Goal: Information Seeking & Learning: Learn about a topic

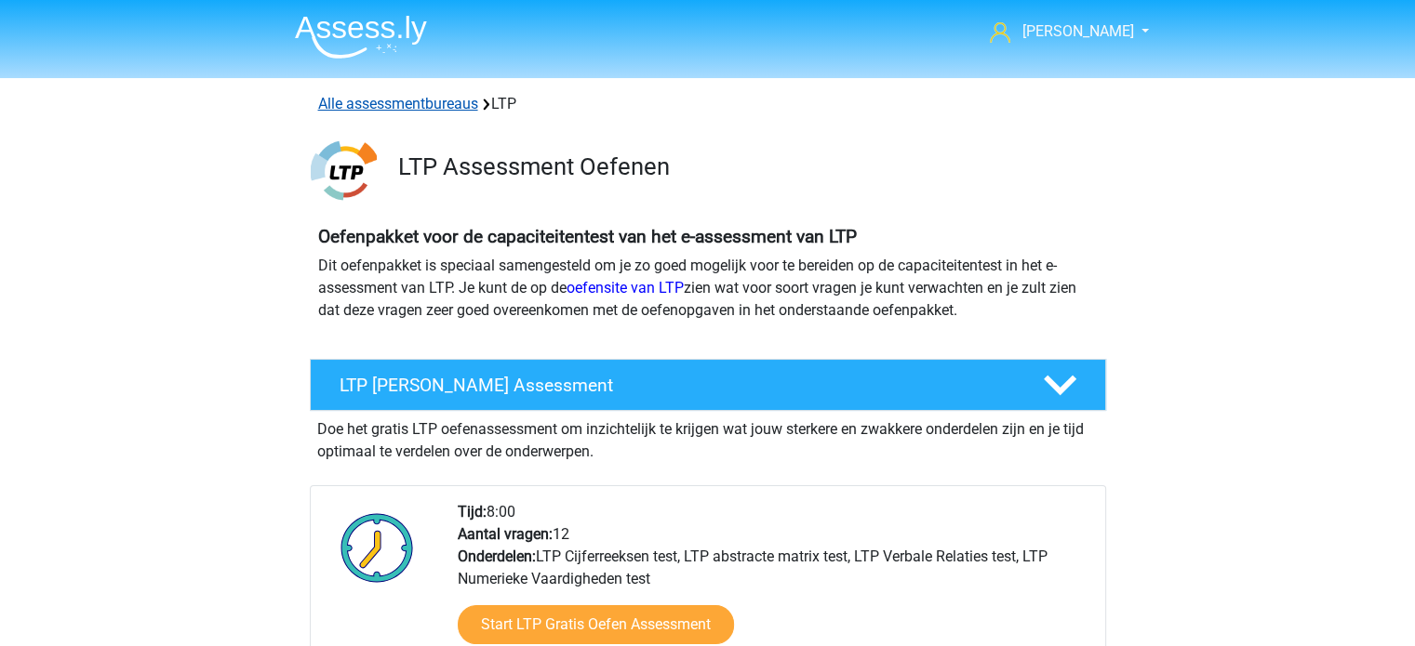
click at [419, 99] on link "Alle assessmentbureaus" at bounding box center [398, 104] width 160 height 18
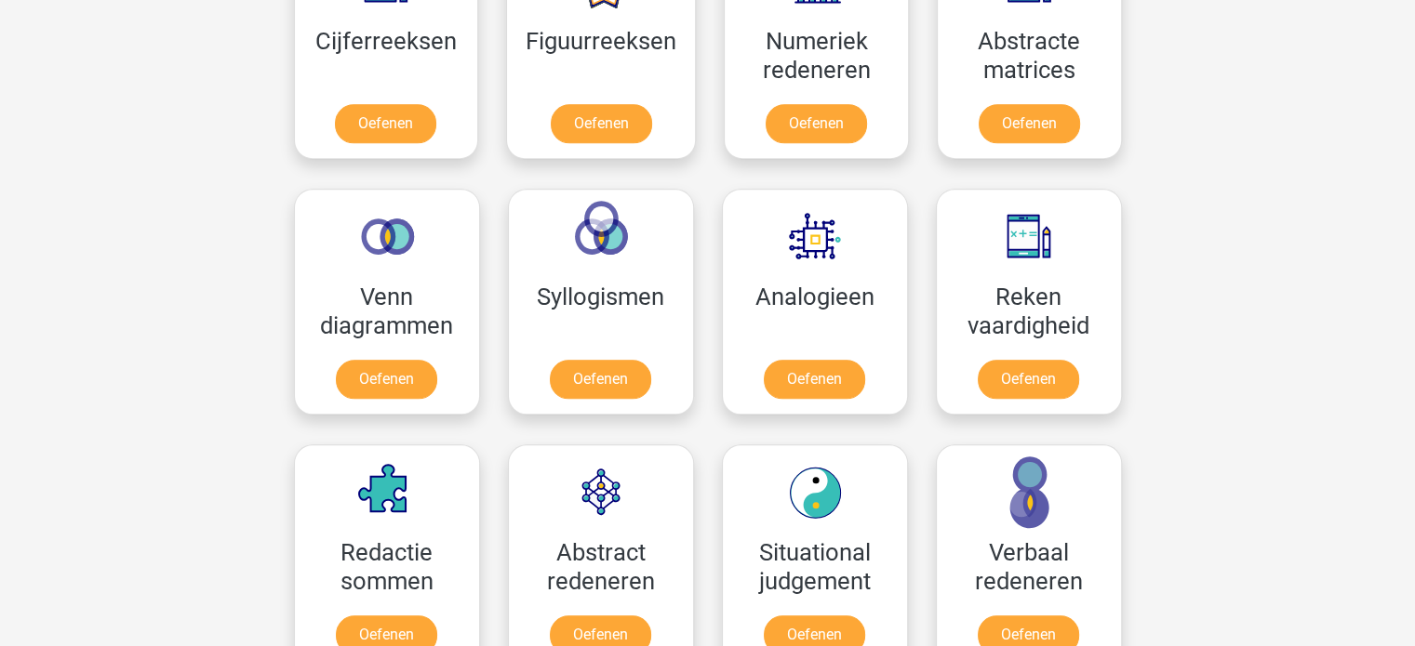
scroll to position [1888, 0]
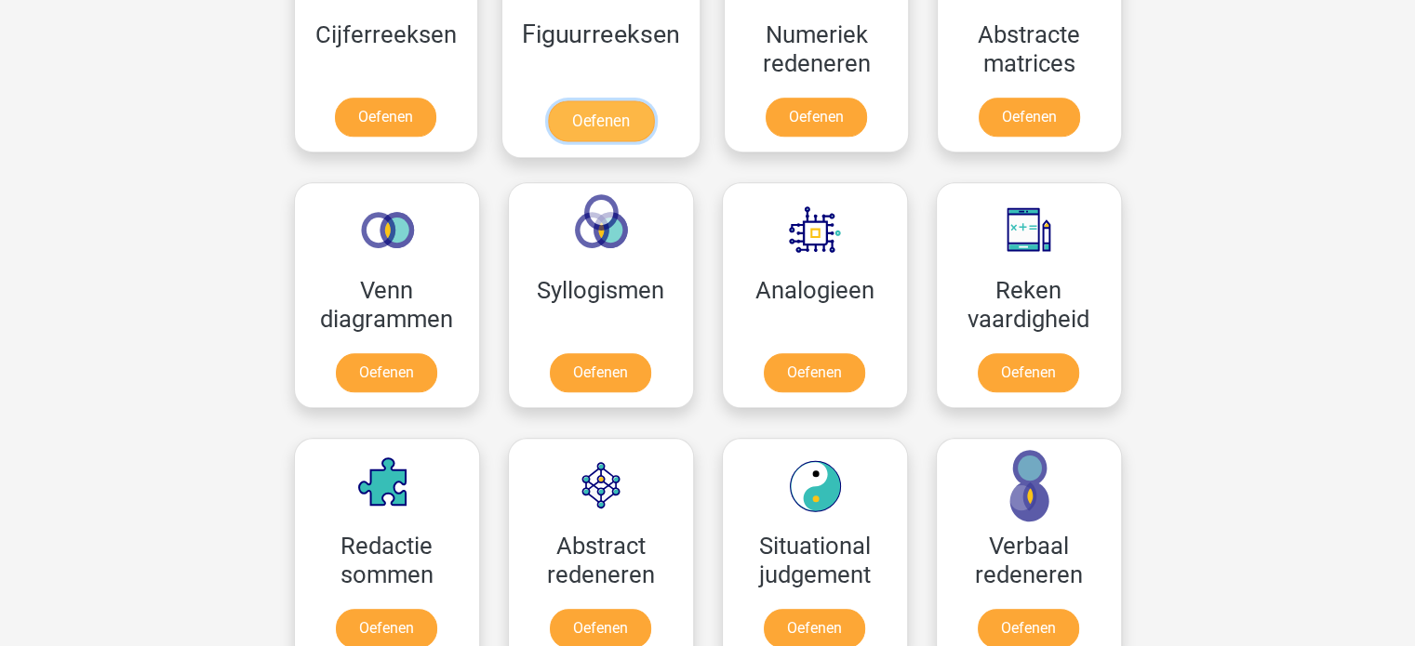
click at [614, 114] on link "Oefenen" at bounding box center [601, 120] width 106 height 41
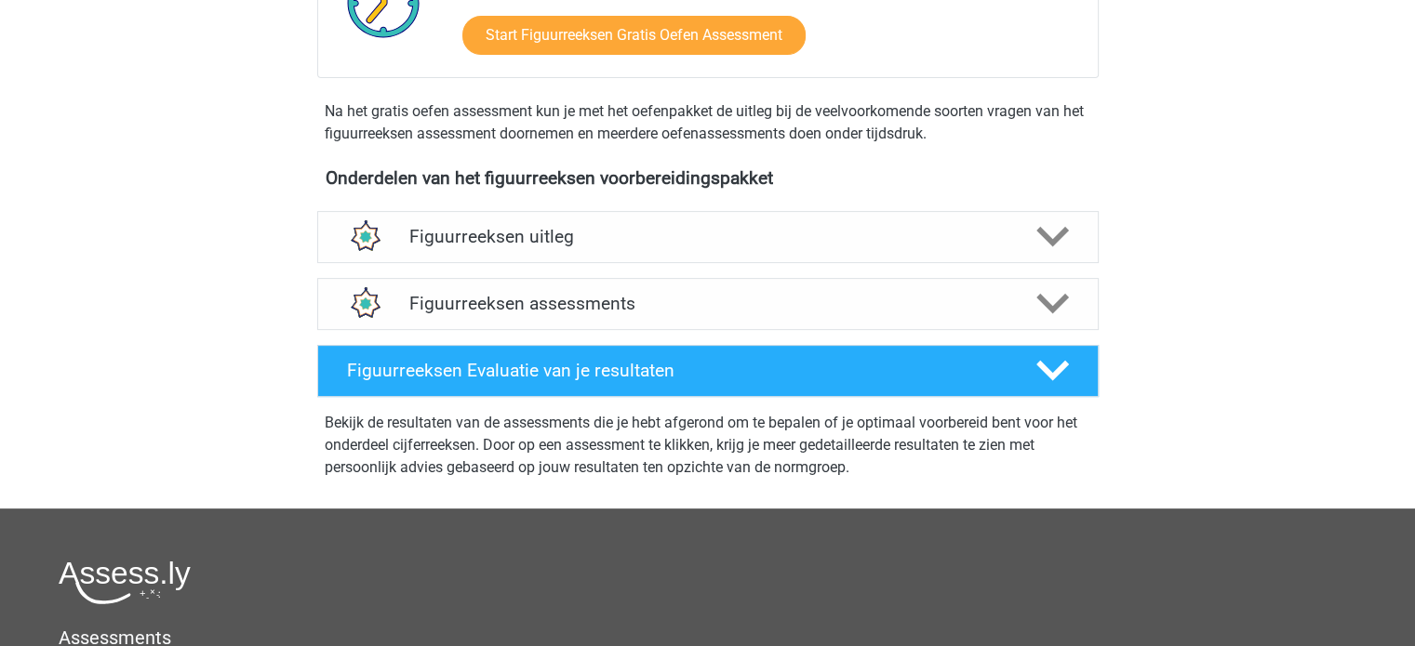
scroll to position [543, 0]
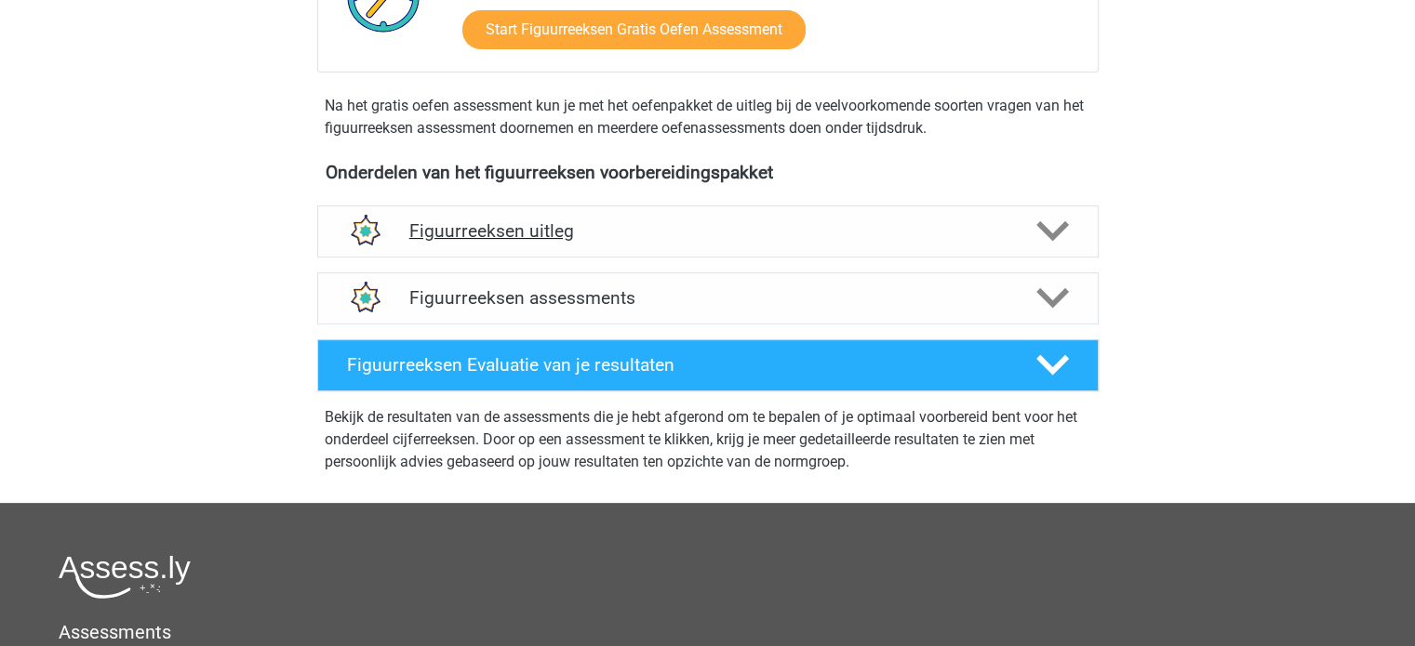
click at [1047, 226] on icon at bounding box center [1052, 231] width 33 height 33
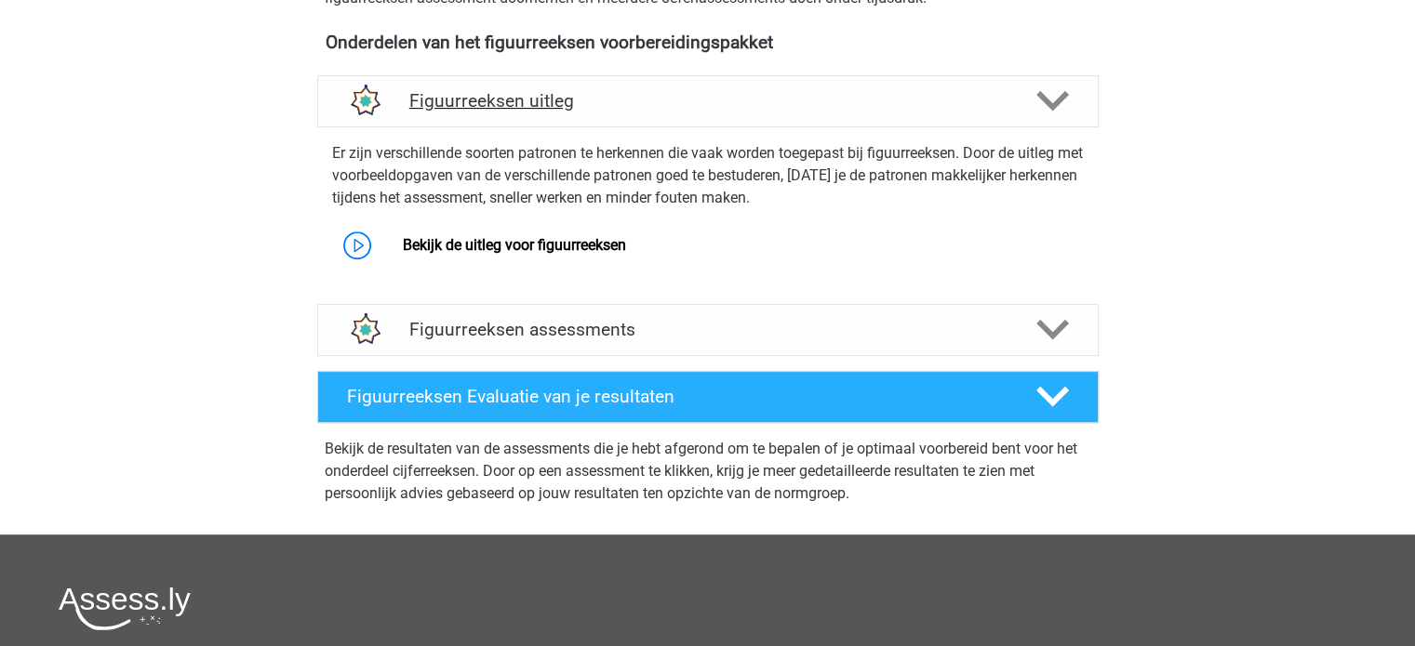
scroll to position [675, 0]
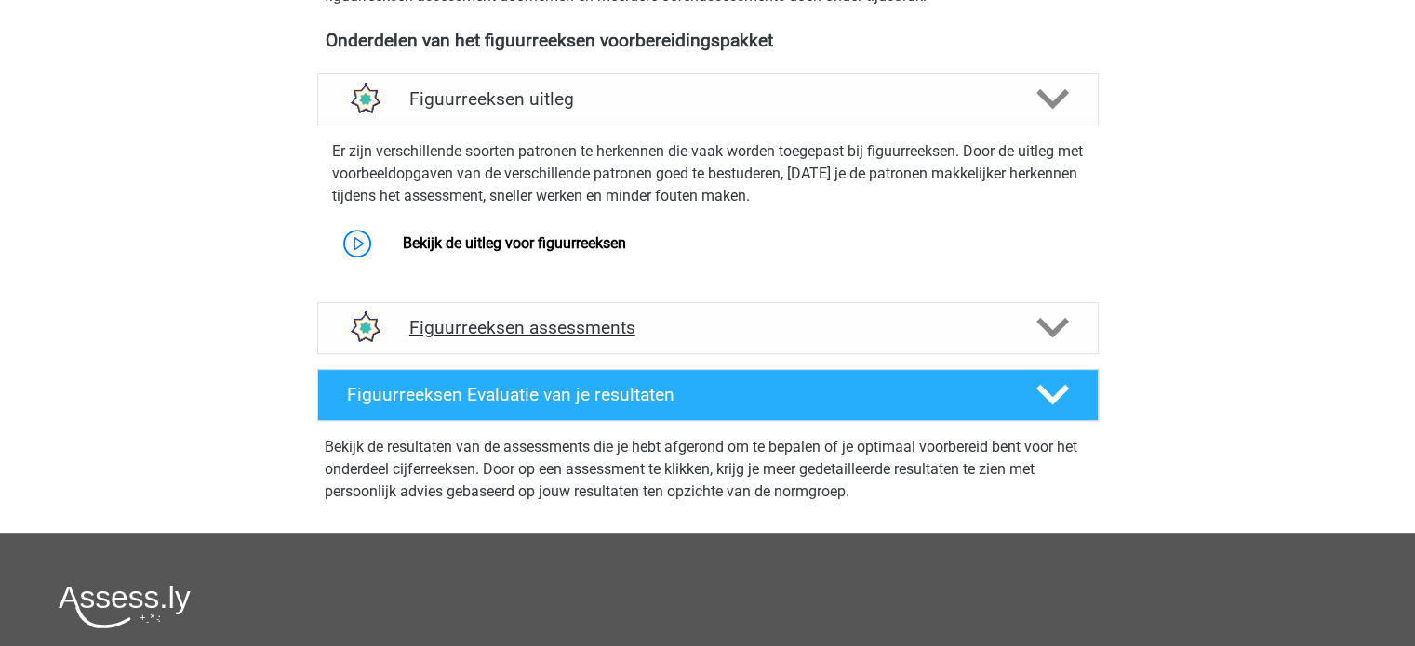
click at [1059, 319] on icon at bounding box center [1052, 328] width 33 height 33
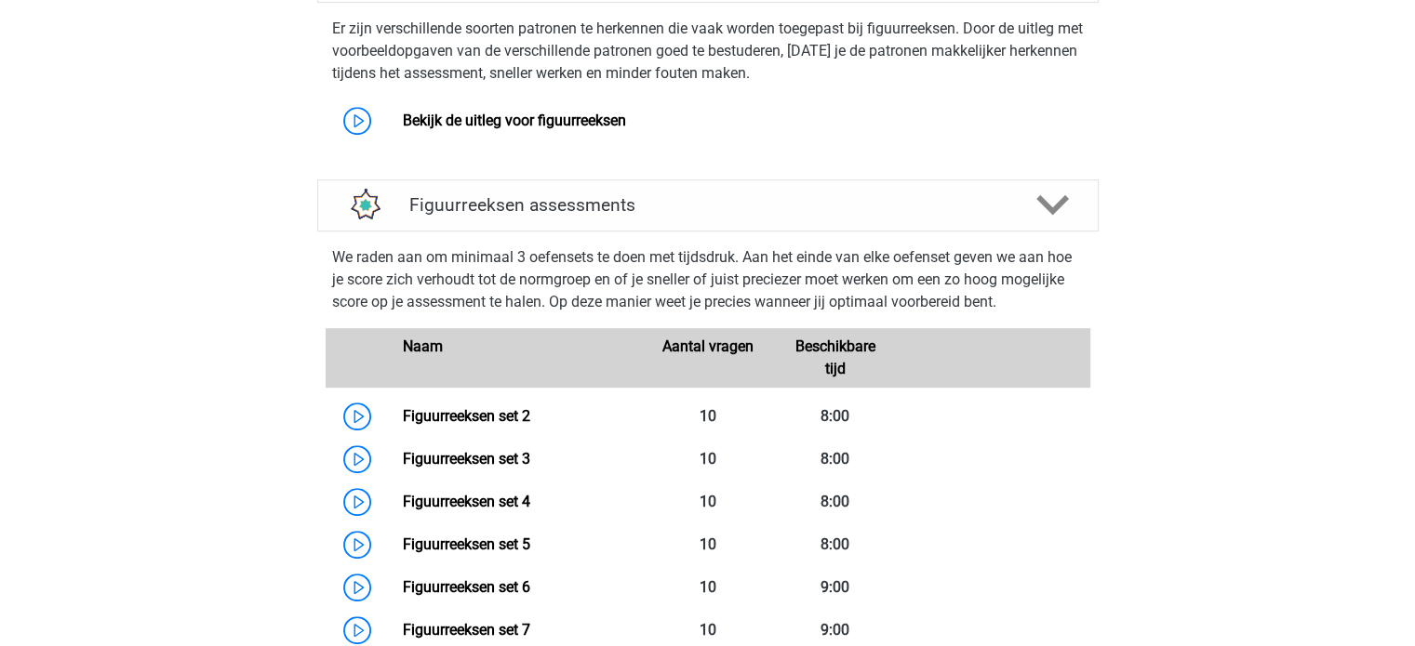
scroll to position [911, 0]
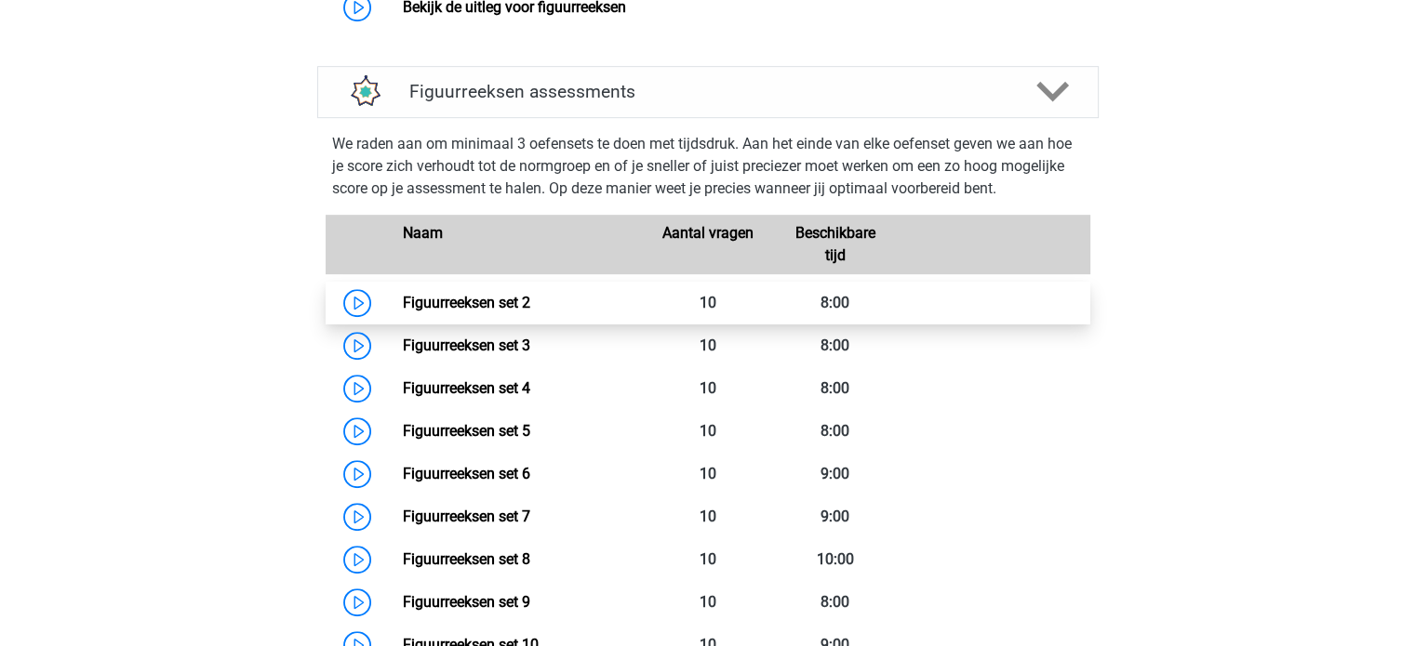
click at [479, 303] on link "Figuurreeksen set 2" at bounding box center [466, 303] width 127 height 18
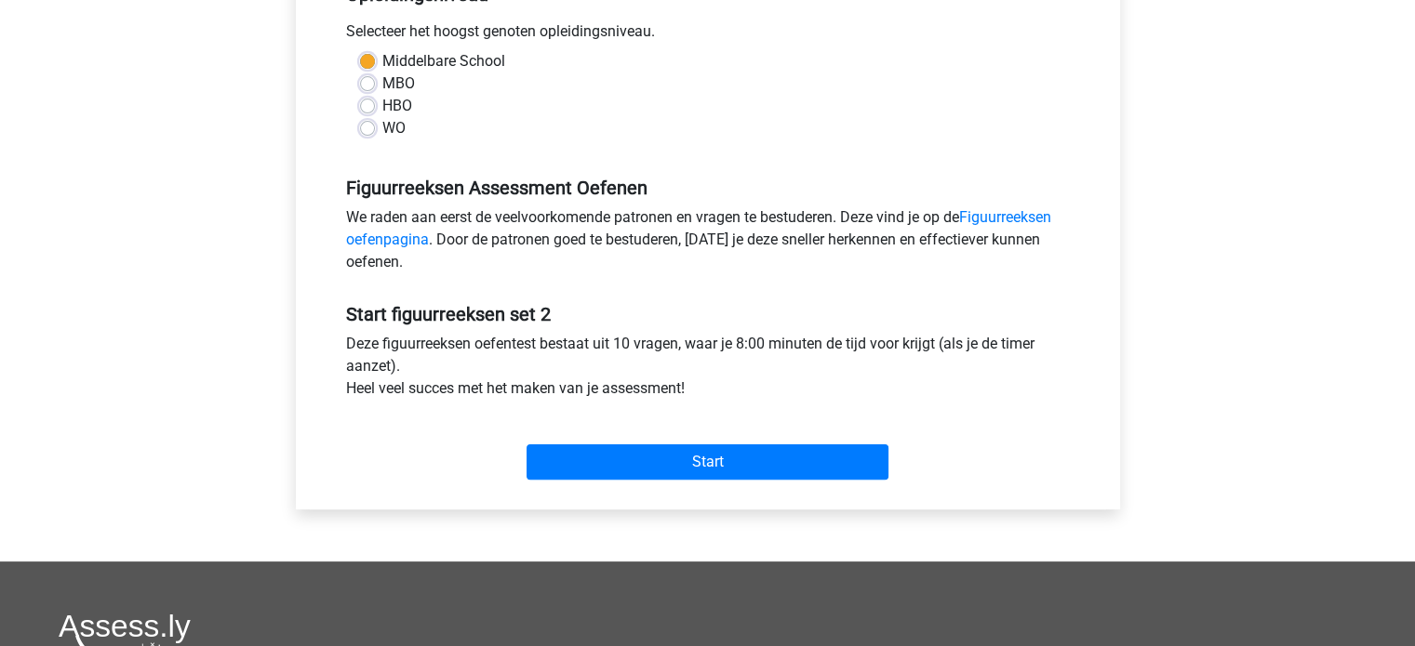
scroll to position [422, 0]
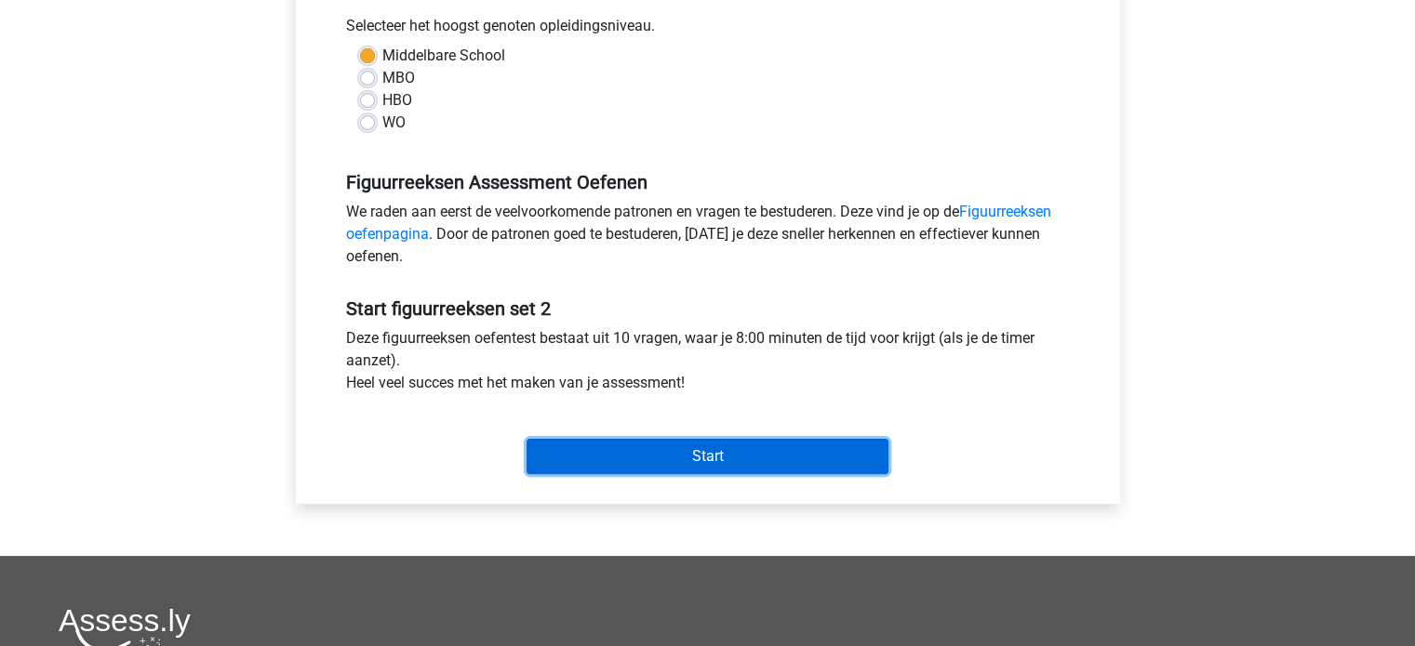
click at [752, 462] on input "Start" at bounding box center [707, 456] width 362 height 35
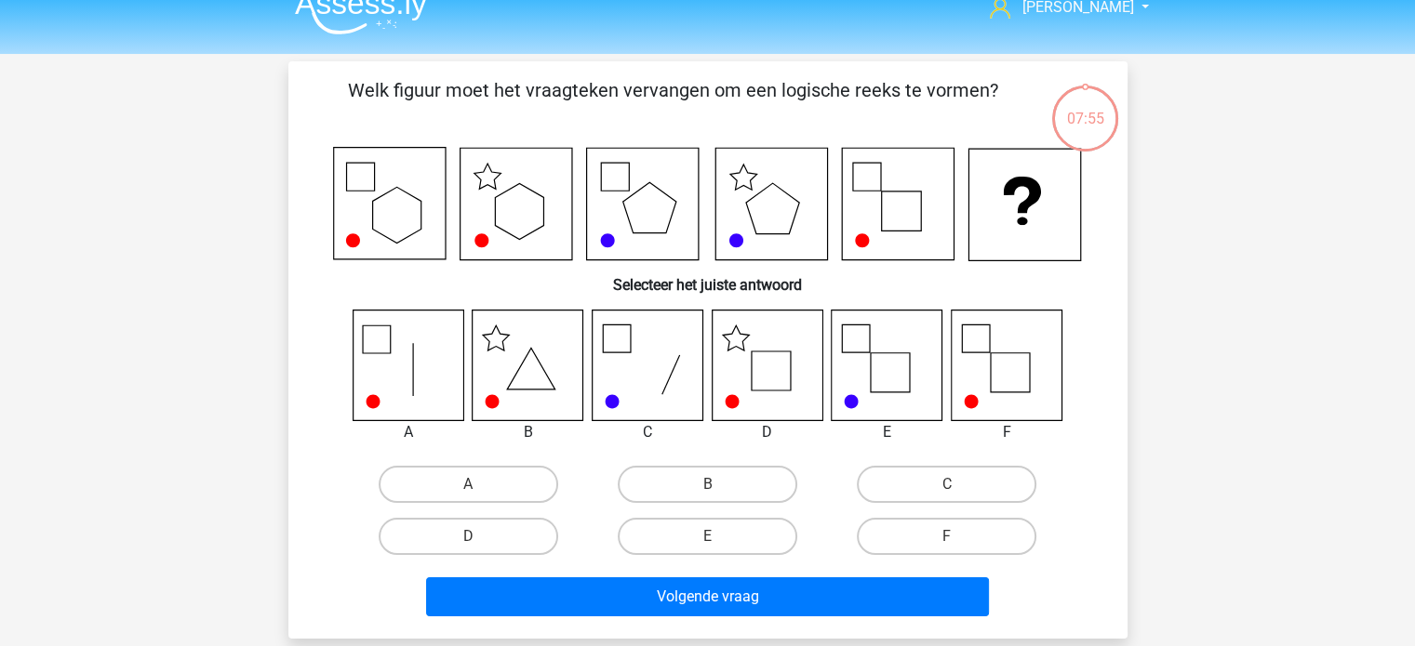
scroll to position [25, 0]
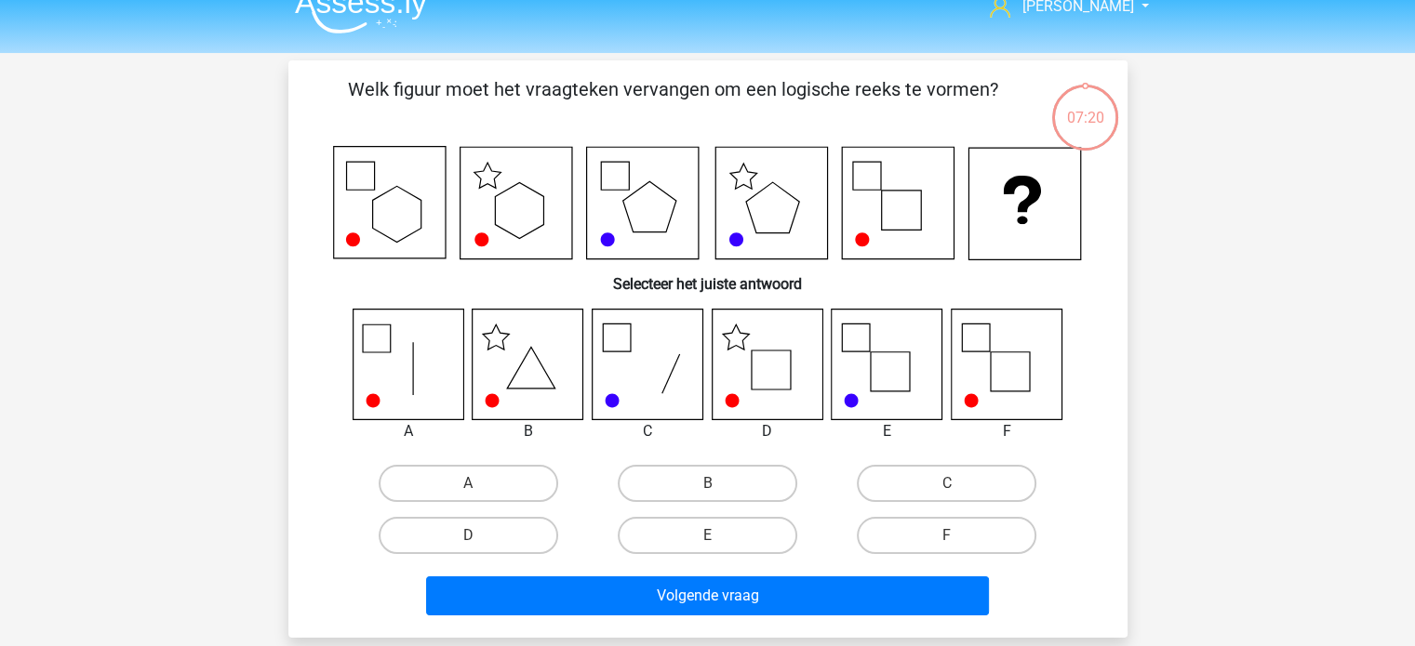
click at [794, 360] on icon at bounding box center [767, 364] width 111 height 111
click at [481, 547] on label "D" at bounding box center [469, 535] width 180 height 37
click at [480, 547] on input "D" at bounding box center [474, 542] width 12 height 12
radio input "true"
click at [654, 617] on div "Volgende vraag" at bounding box center [708, 600] width 718 height 47
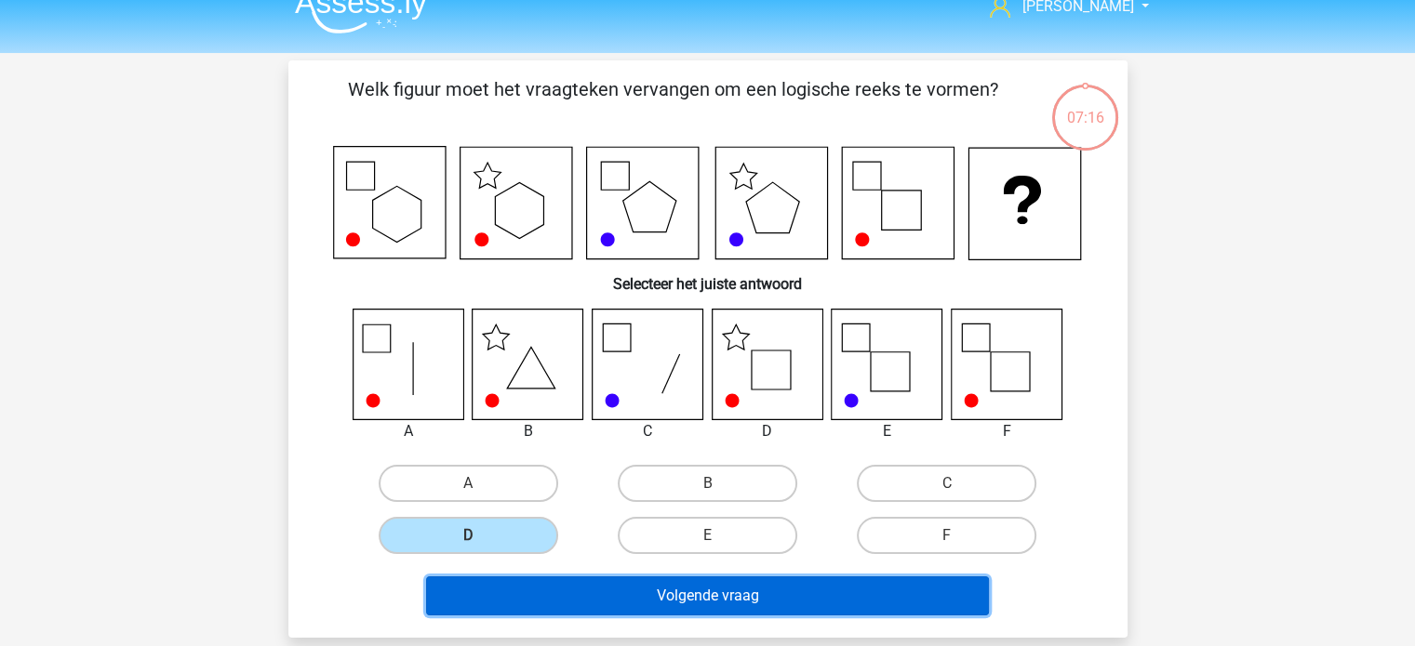
click at [656, 611] on button "Volgende vraag" at bounding box center [707, 596] width 563 height 39
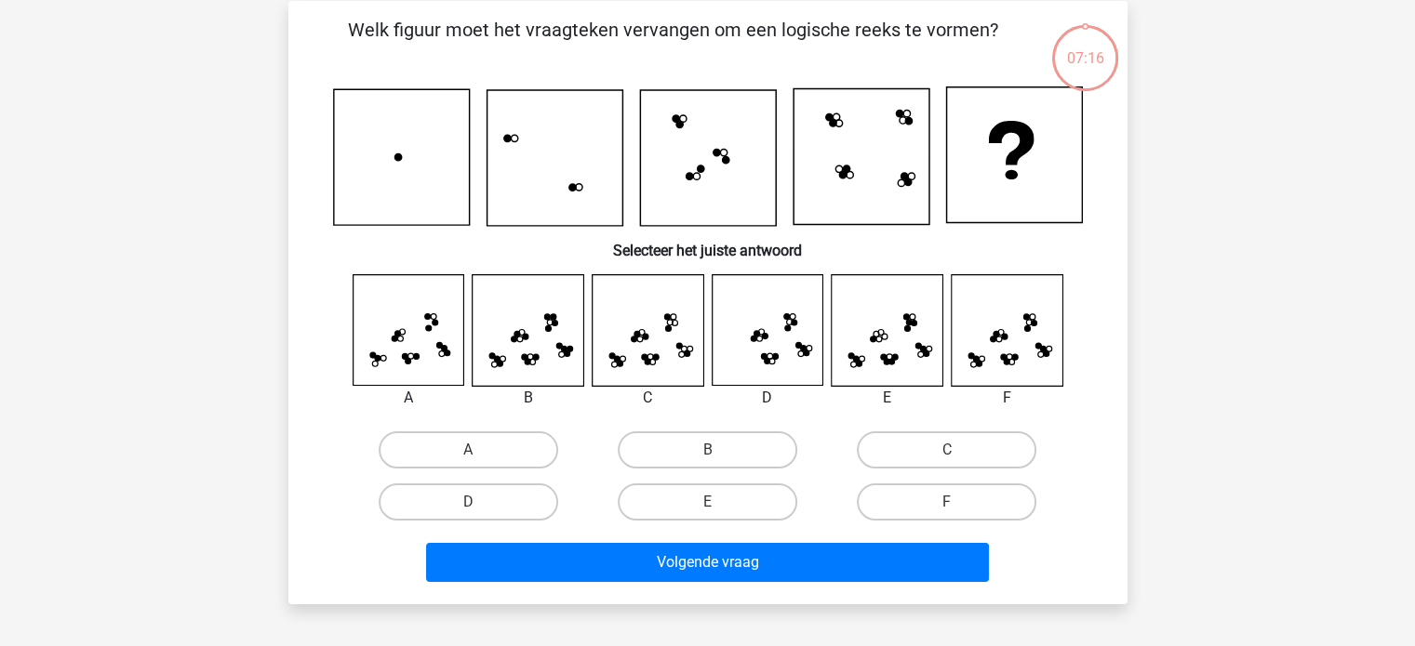
scroll to position [86, 0]
click at [912, 501] on label "F" at bounding box center [947, 501] width 180 height 37
click at [947, 501] on input "F" at bounding box center [953, 507] width 12 height 12
radio input "true"
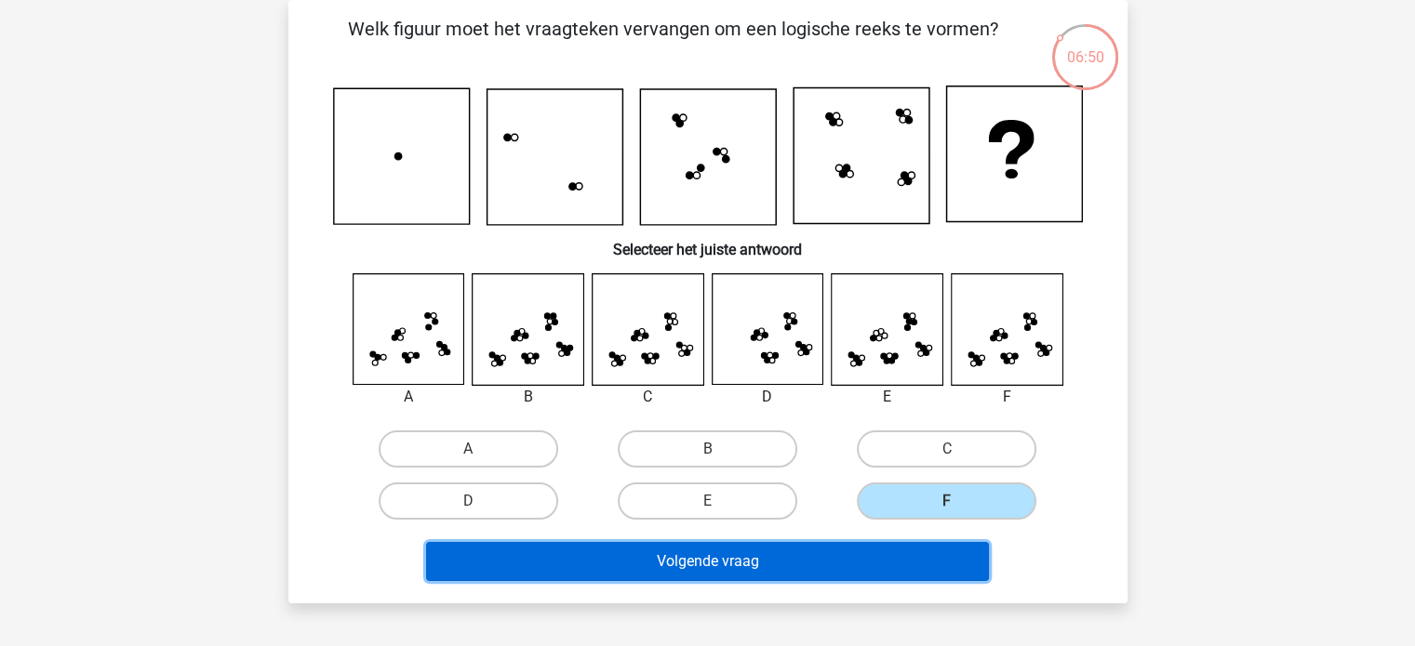
click at [768, 558] on button "Volgende vraag" at bounding box center [707, 561] width 563 height 39
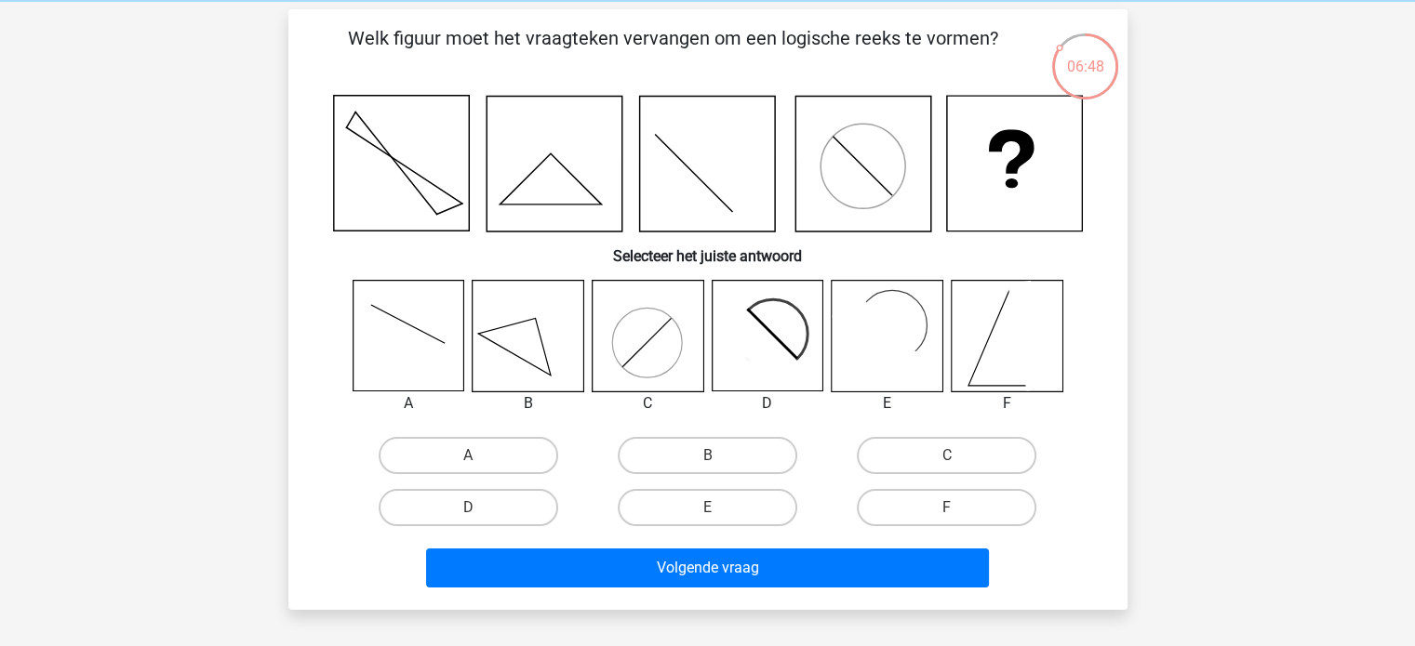
scroll to position [75, 0]
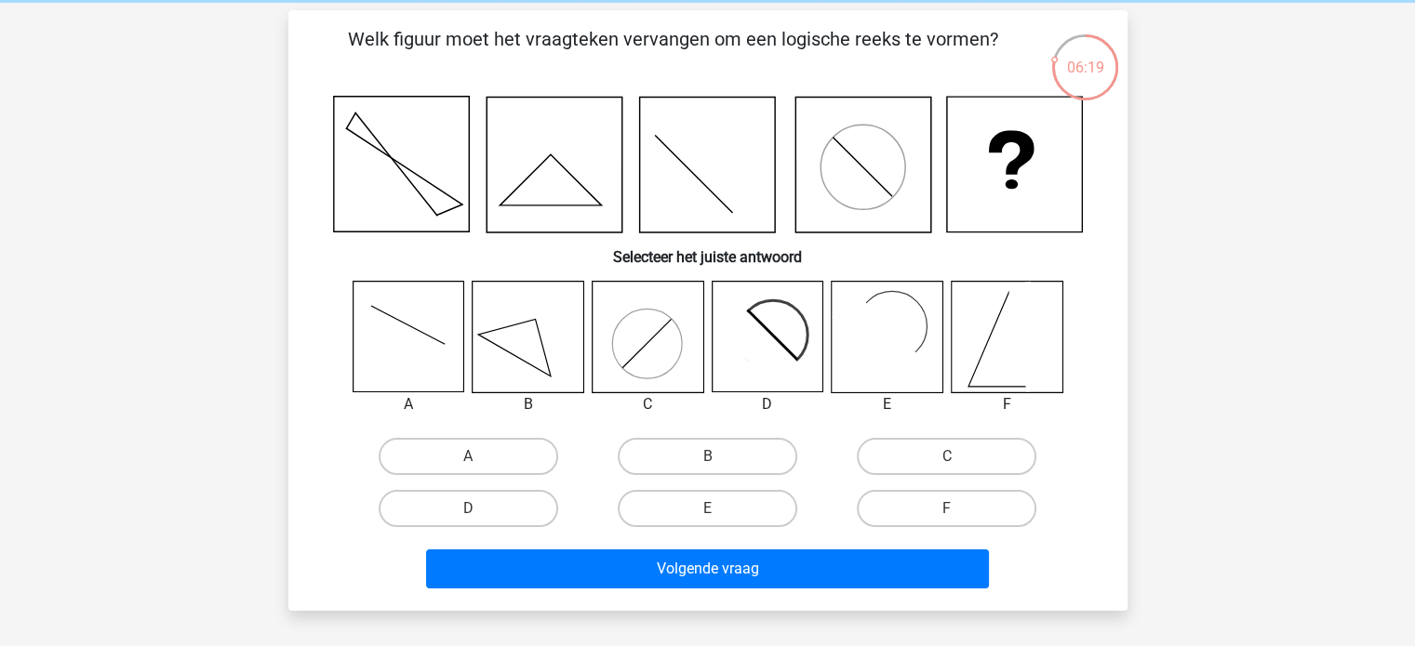
click at [811, 320] on icon at bounding box center [767, 337] width 111 height 111
click at [710, 509] on input "E" at bounding box center [713, 515] width 12 height 12
radio input "true"
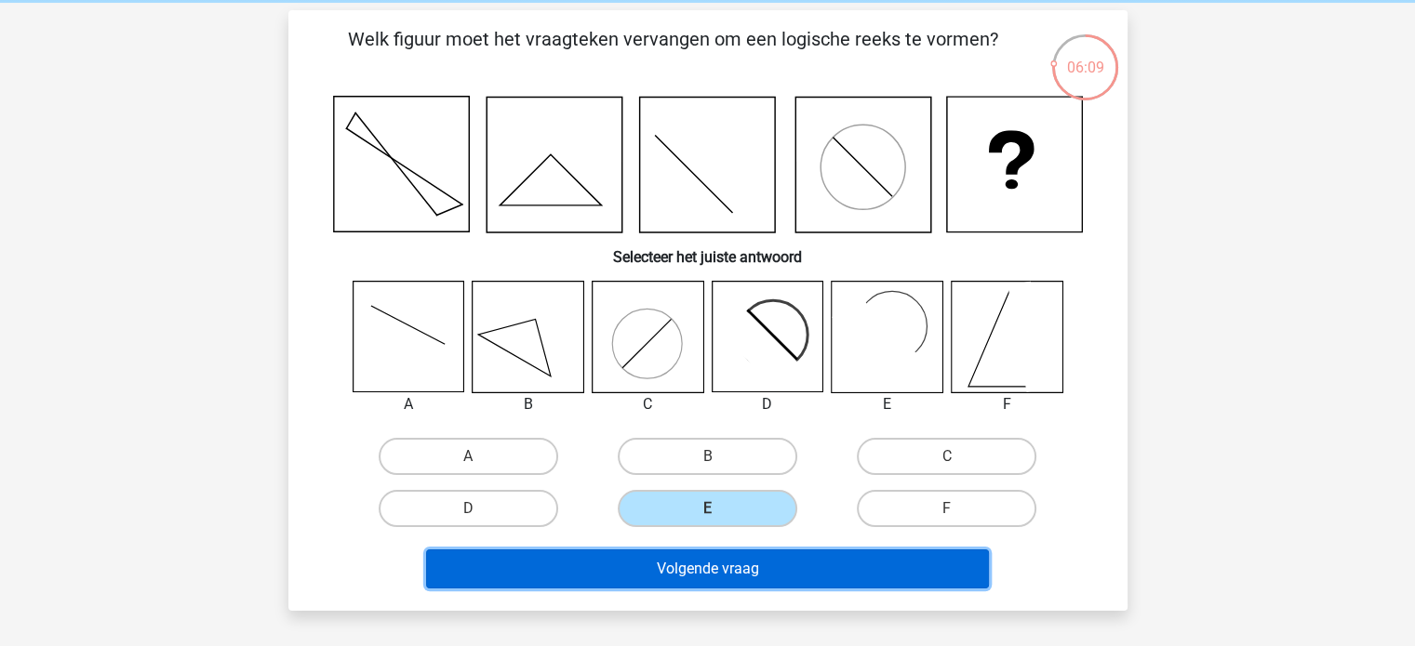
click at [712, 574] on button "Volgende vraag" at bounding box center [707, 569] width 563 height 39
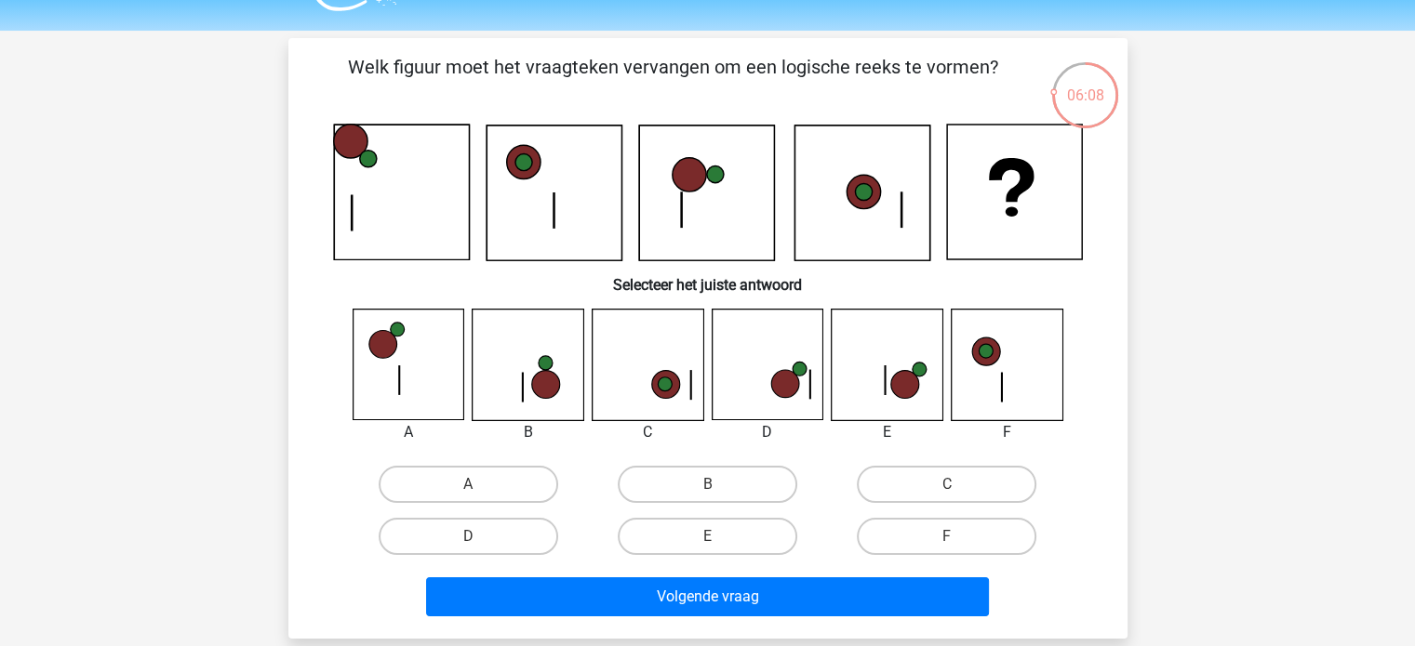
scroll to position [45, 0]
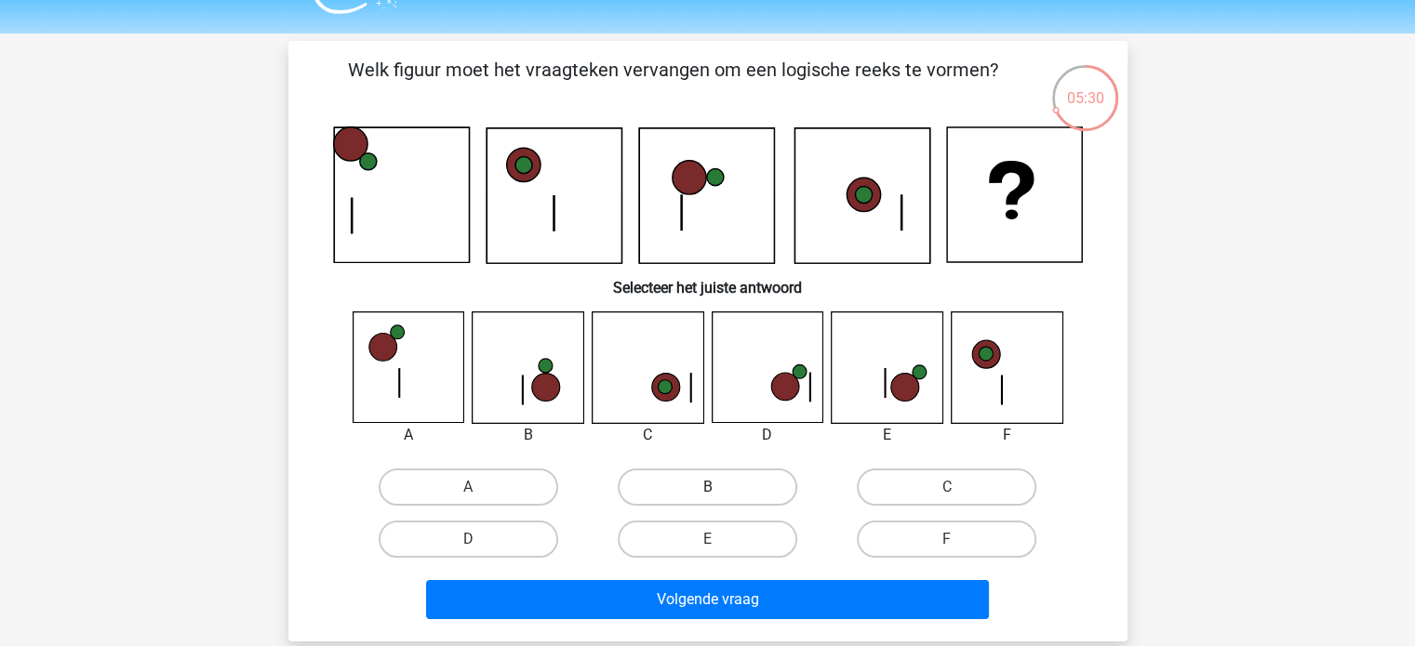
click at [709, 486] on label "B" at bounding box center [708, 487] width 180 height 37
click at [709, 487] on input "B" at bounding box center [713, 493] width 12 height 12
radio input "true"
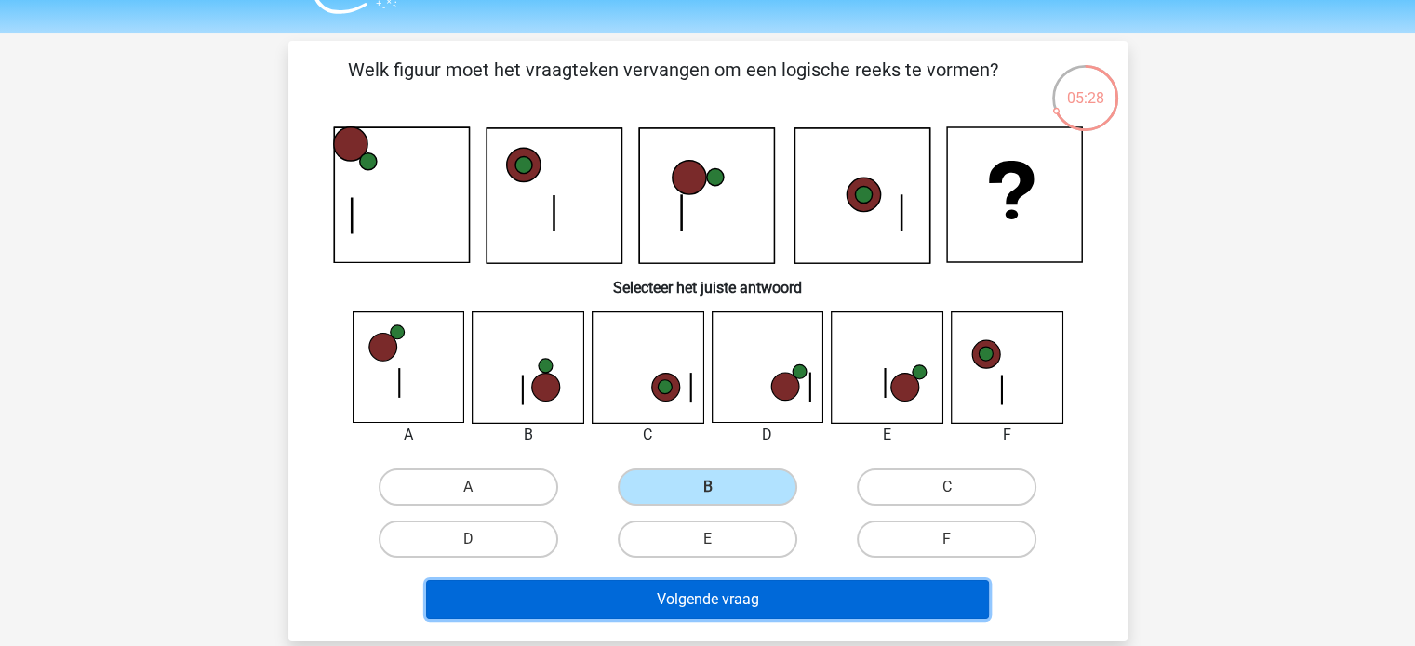
click at [749, 609] on button "Volgende vraag" at bounding box center [707, 599] width 563 height 39
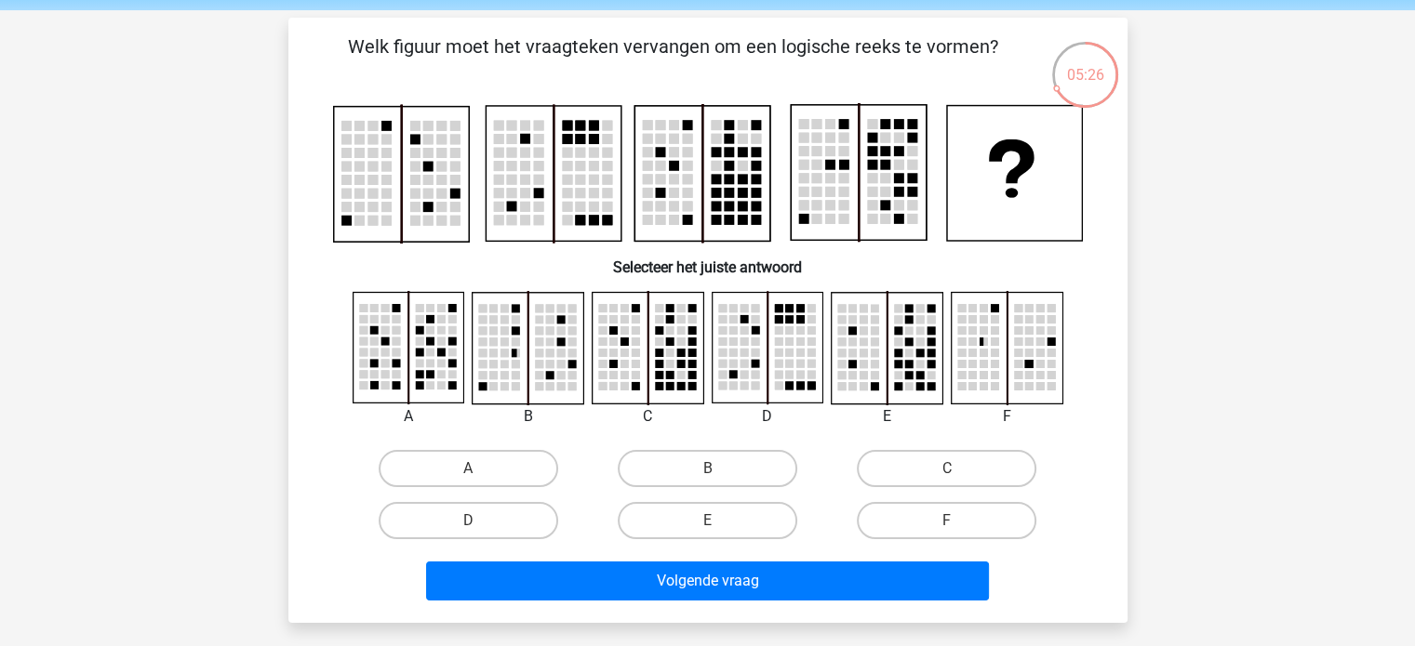
scroll to position [66, 0]
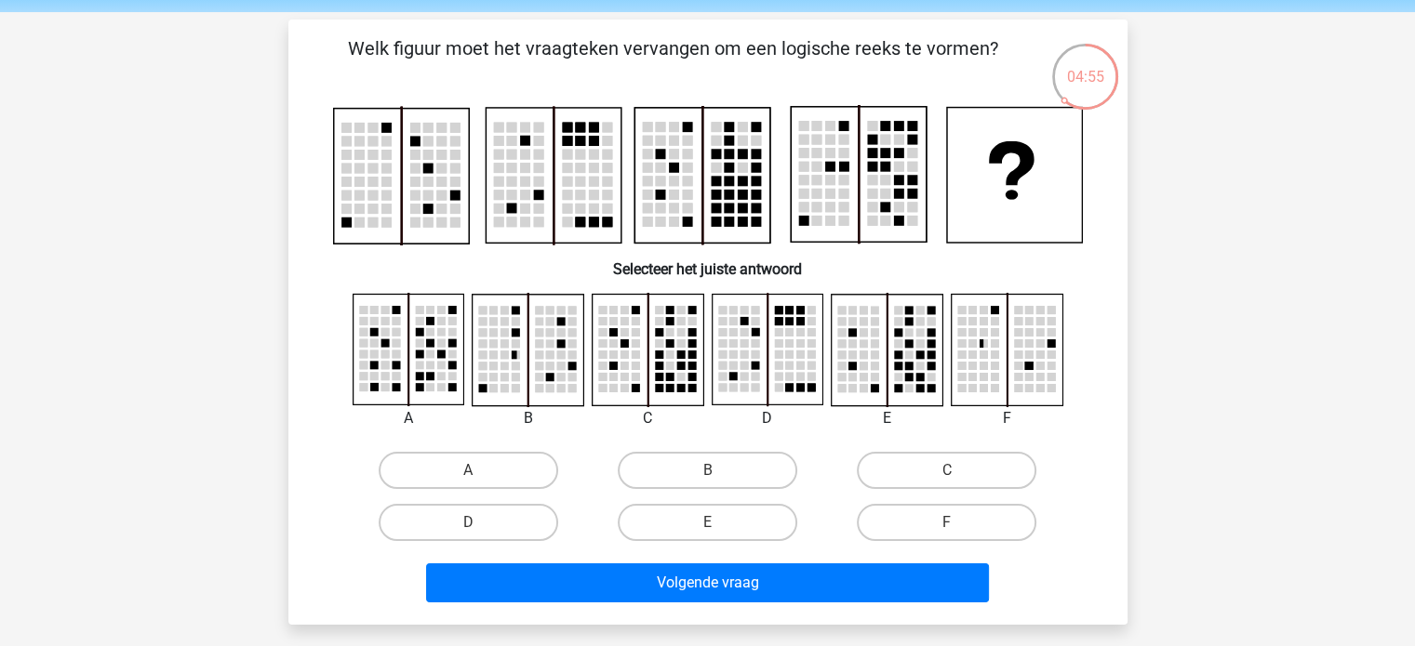
click at [525, 147] on rect at bounding box center [553, 175] width 135 height 135
click at [911, 467] on label "C" at bounding box center [947, 470] width 180 height 37
click at [947, 471] on input "C" at bounding box center [953, 477] width 12 height 12
radio input "true"
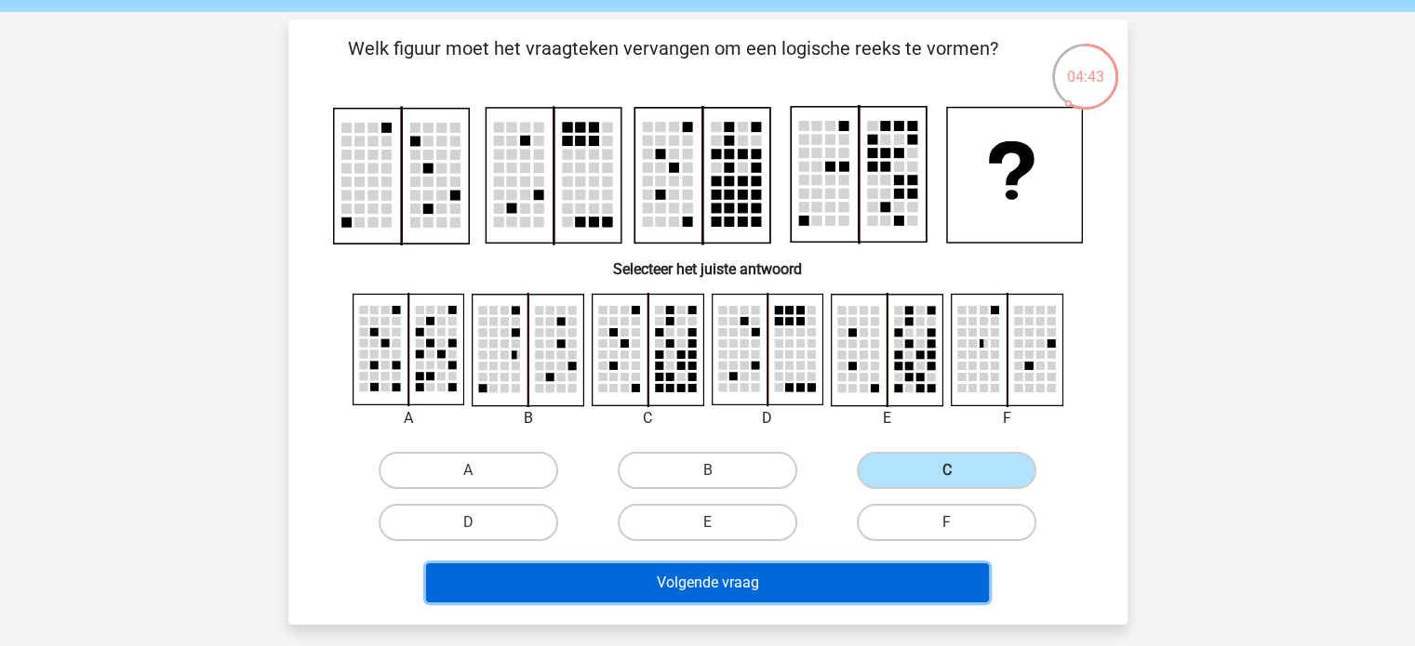
click at [785, 580] on button "Volgende vraag" at bounding box center [707, 583] width 563 height 39
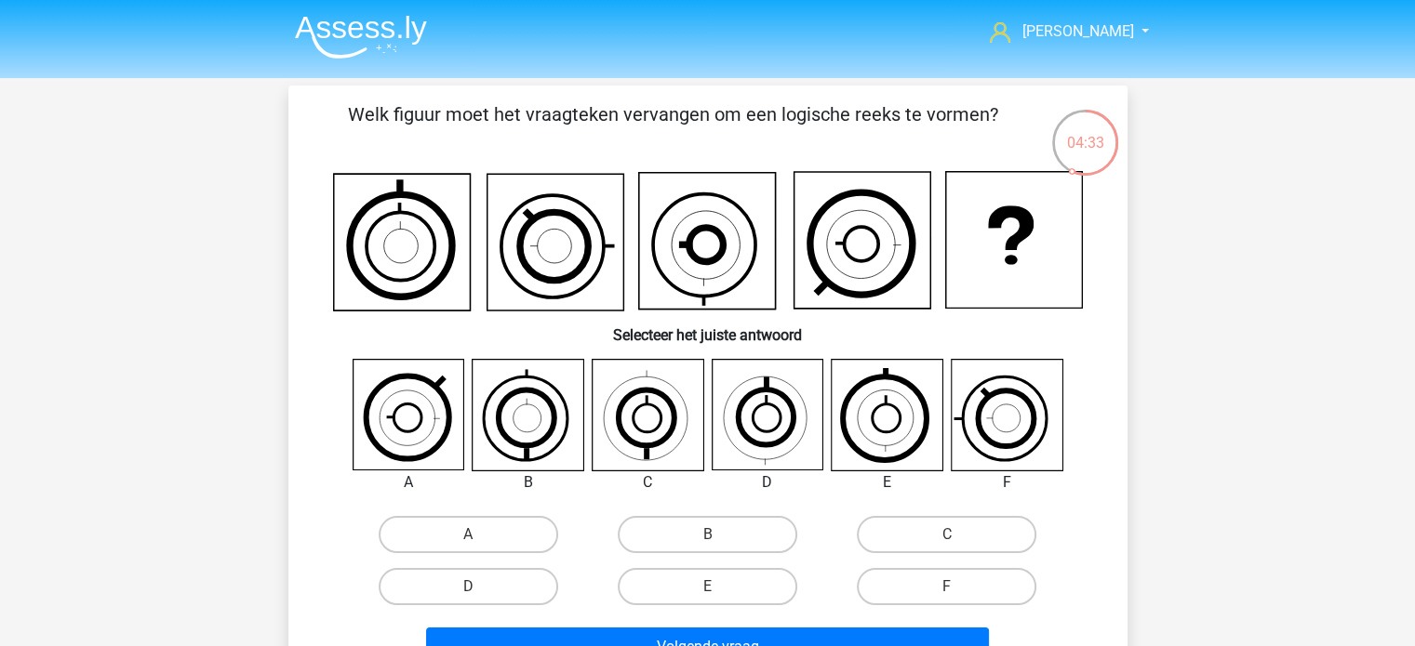
scroll to position [85, 0]
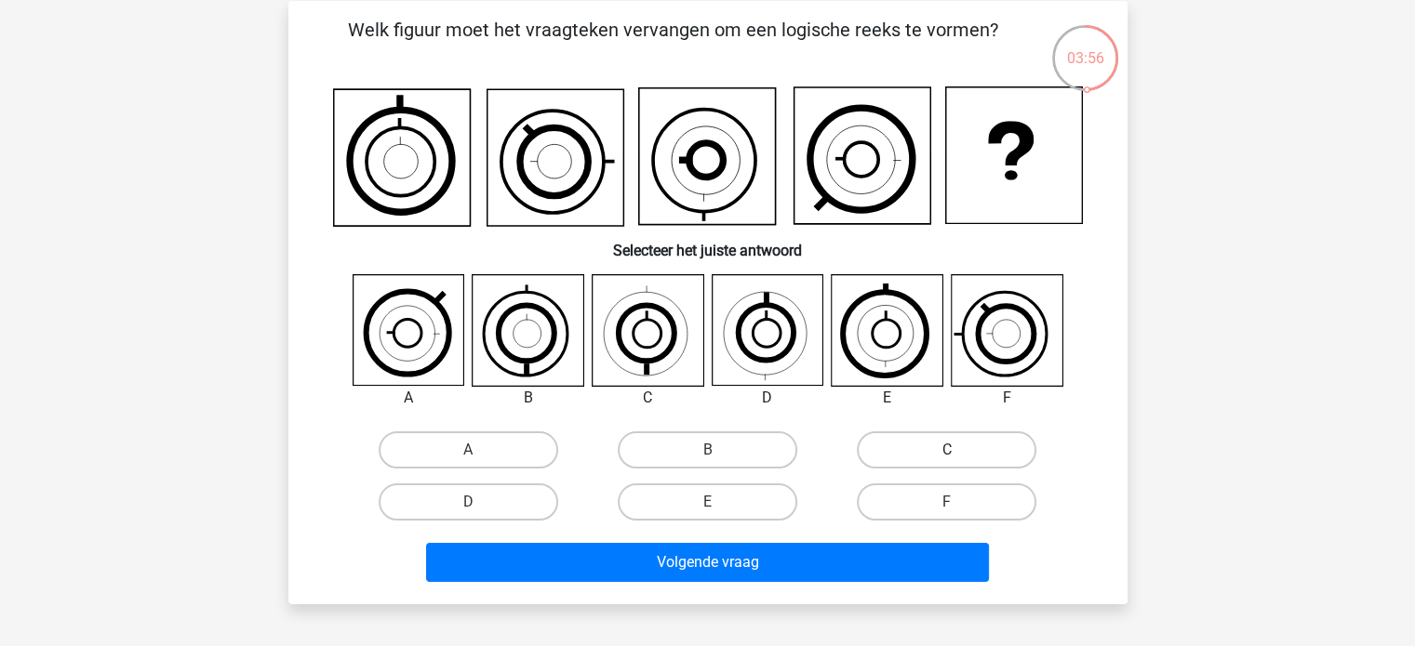
click at [899, 440] on label "C" at bounding box center [947, 450] width 180 height 37
click at [947, 450] on input "C" at bounding box center [953, 456] width 12 height 12
radio input "true"
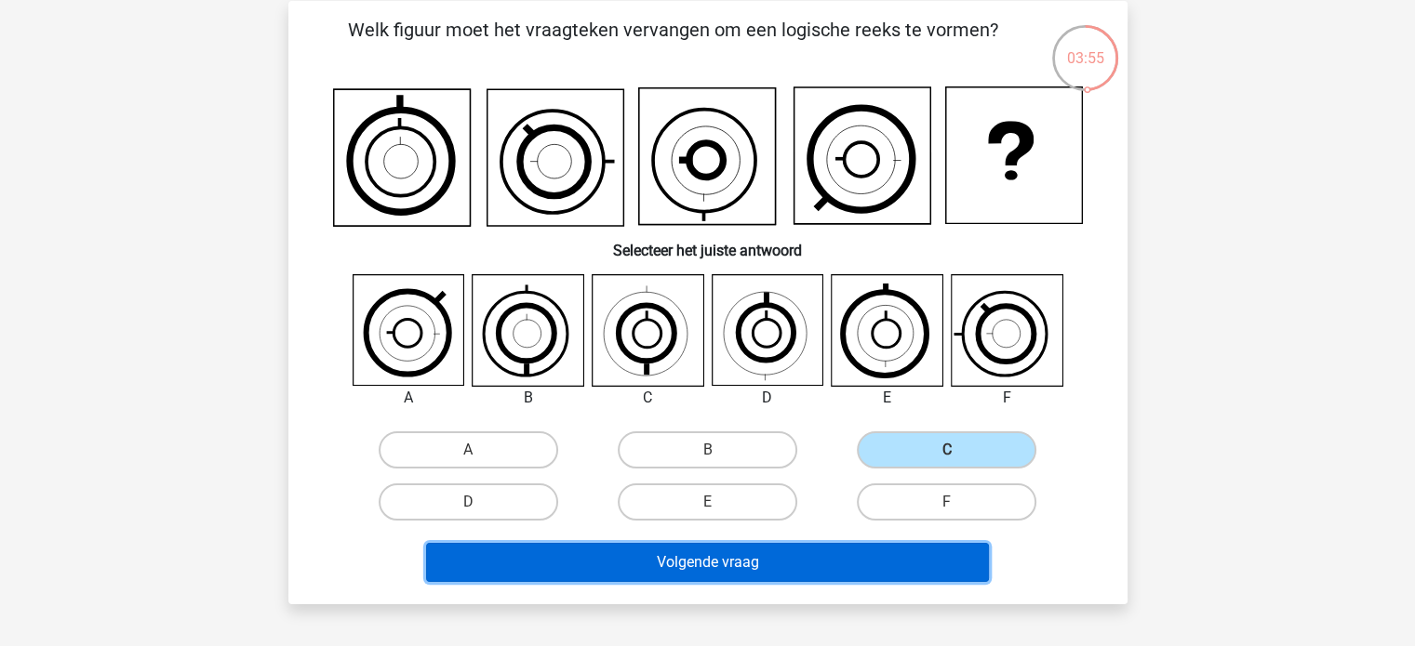
click at [775, 555] on button "Volgende vraag" at bounding box center [707, 562] width 563 height 39
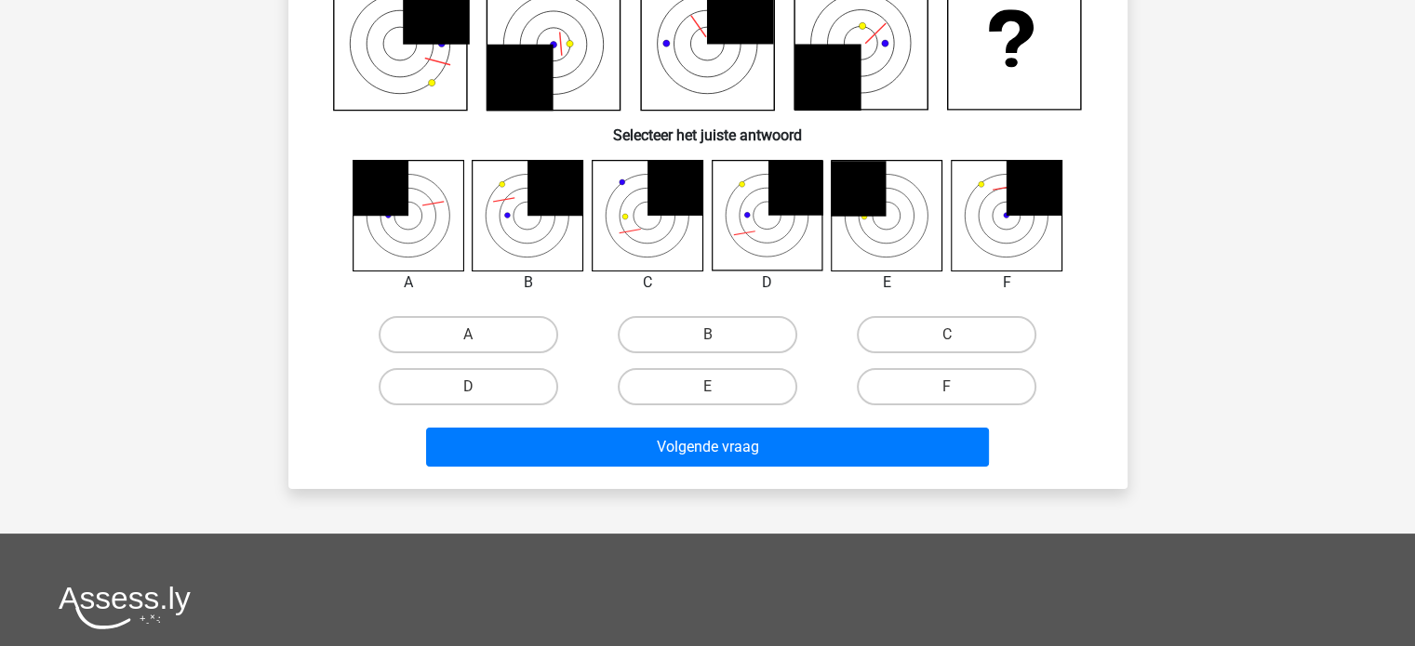
scroll to position [197, 0]
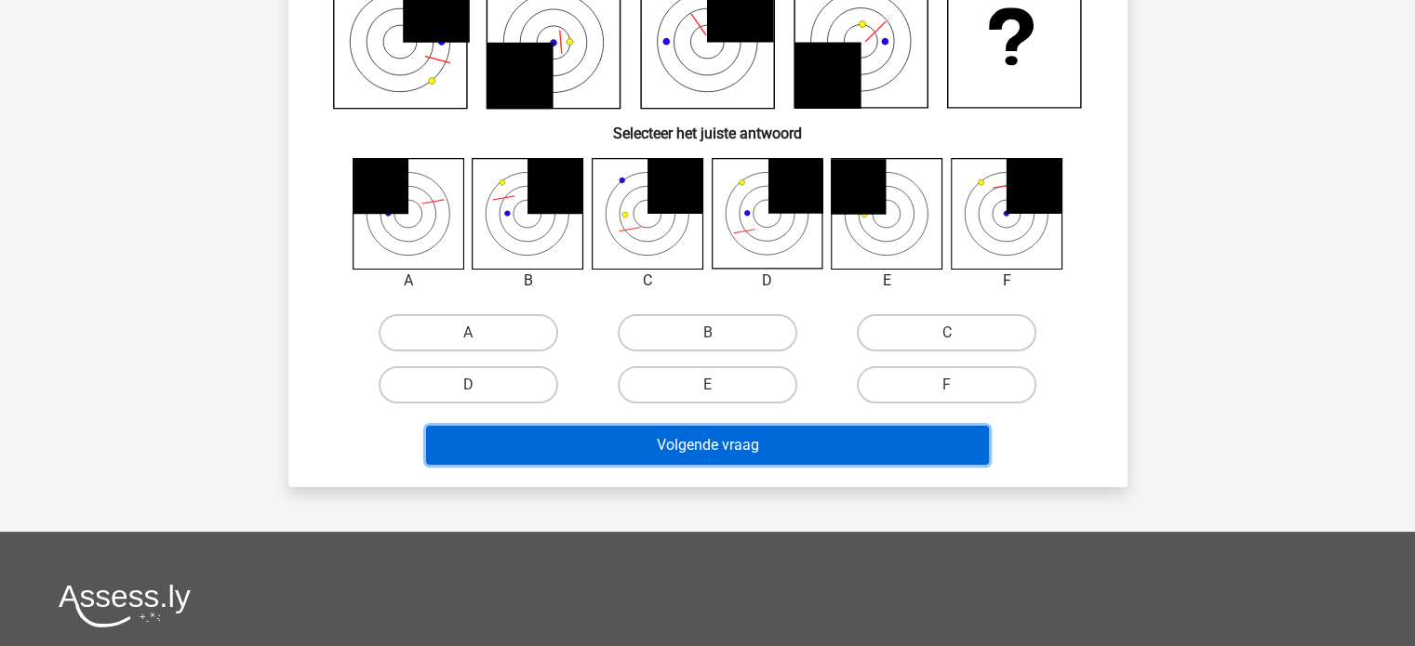
click at [707, 446] on button "Volgende vraag" at bounding box center [707, 445] width 563 height 39
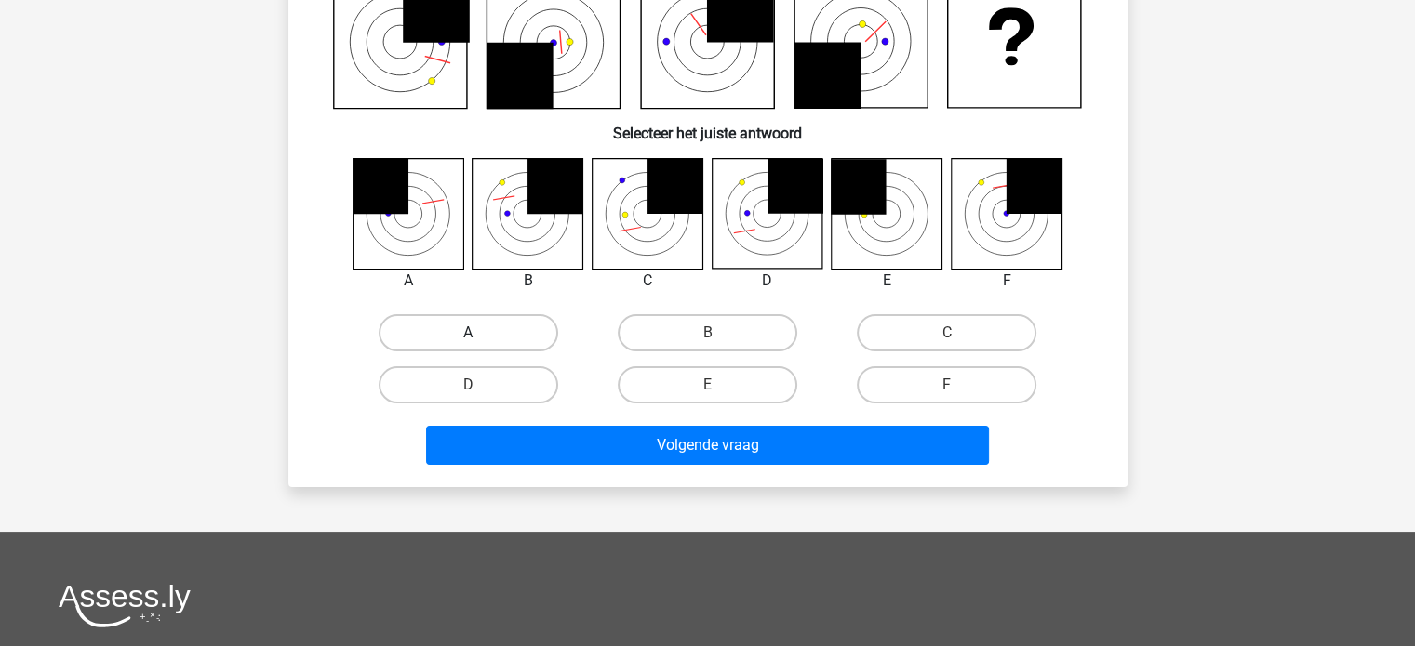
click at [511, 326] on label "A" at bounding box center [469, 332] width 180 height 37
click at [480, 333] on input "A" at bounding box center [474, 339] width 12 height 12
radio input "true"
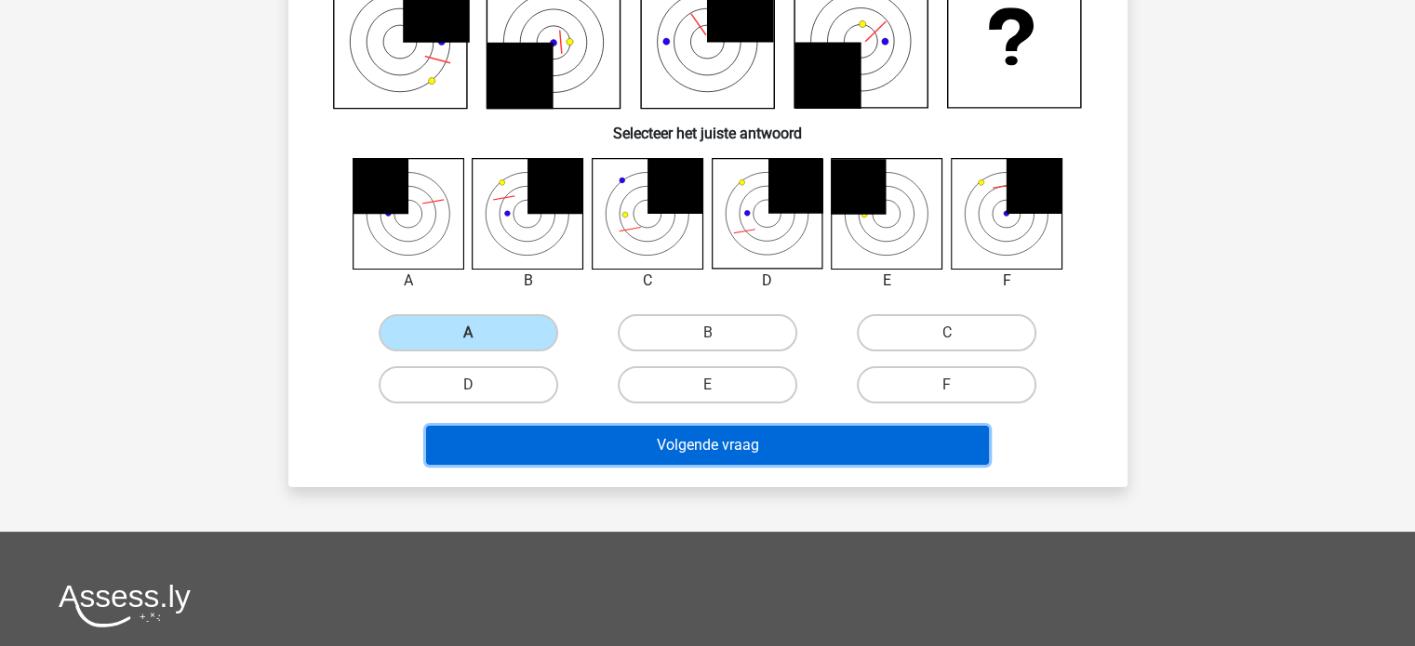
click at [603, 434] on button "Volgende vraag" at bounding box center [707, 445] width 563 height 39
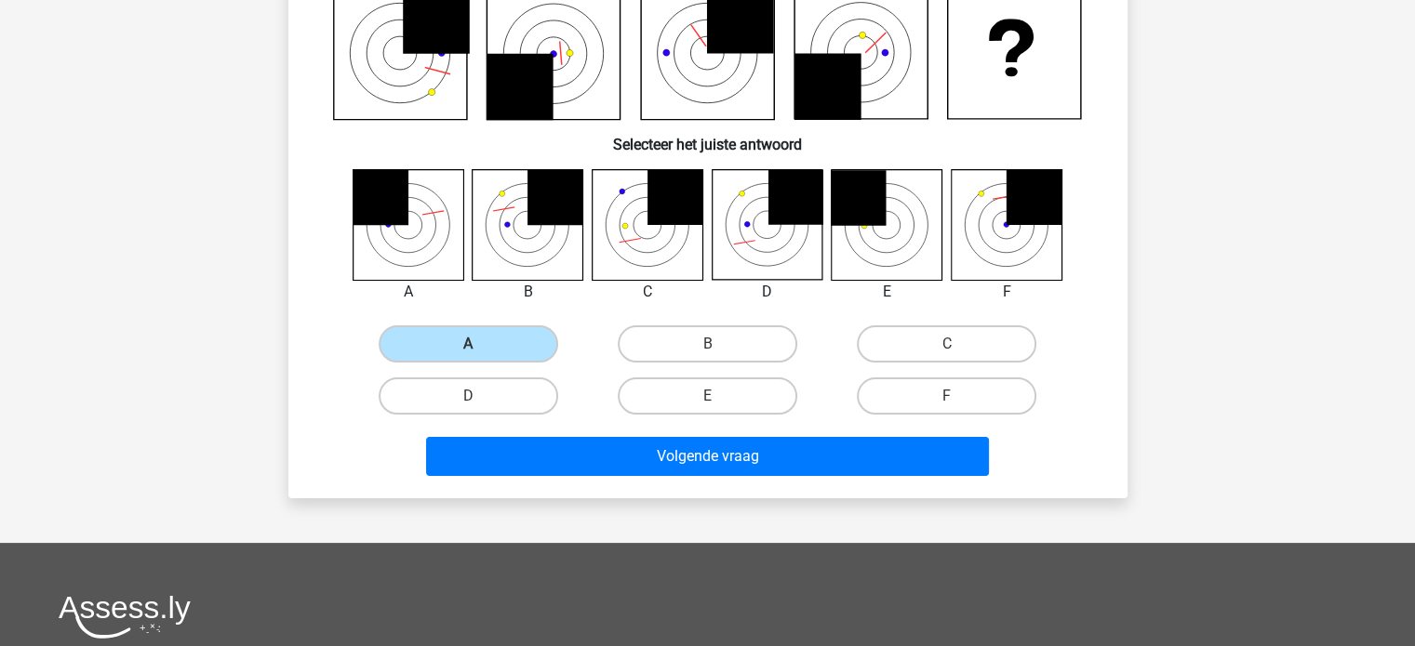
scroll to position [171, 0]
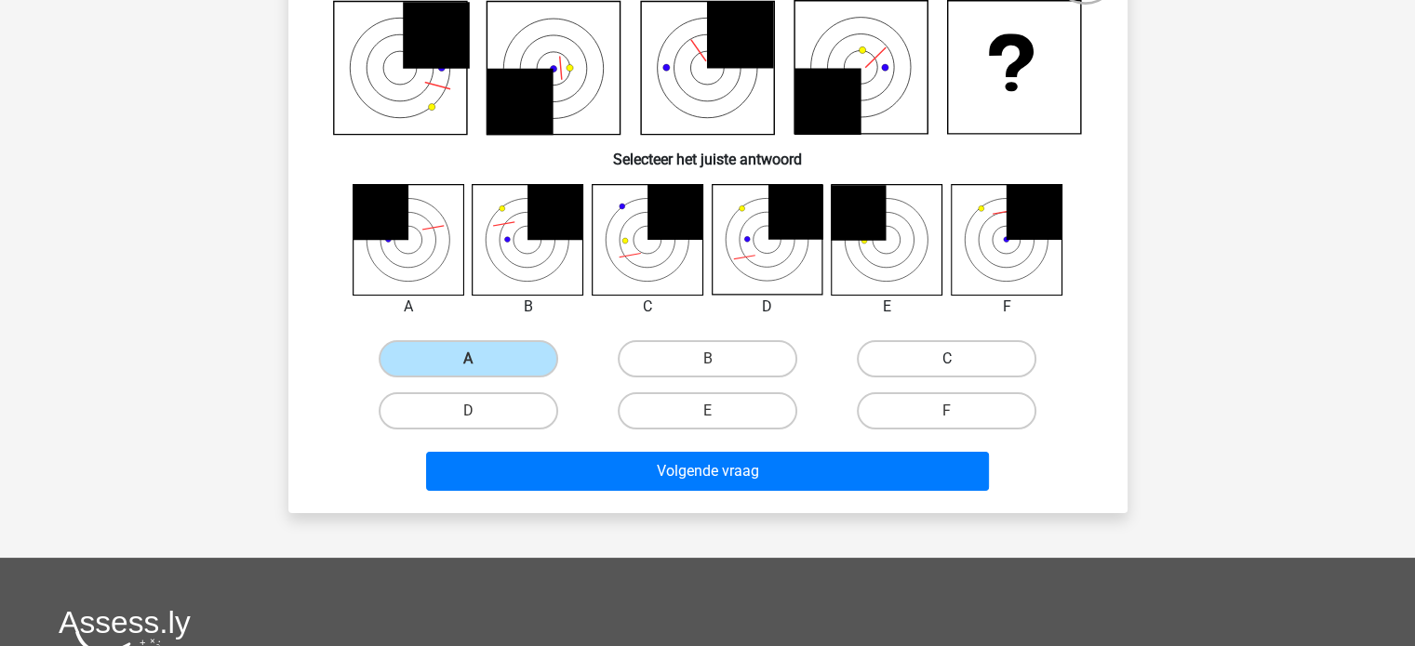
click at [898, 345] on label "C" at bounding box center [947, 358] width 180 height 37
click at [947, 359] on input "C" at bounding box center [953, 365] width 12 height 12
radio input "true"
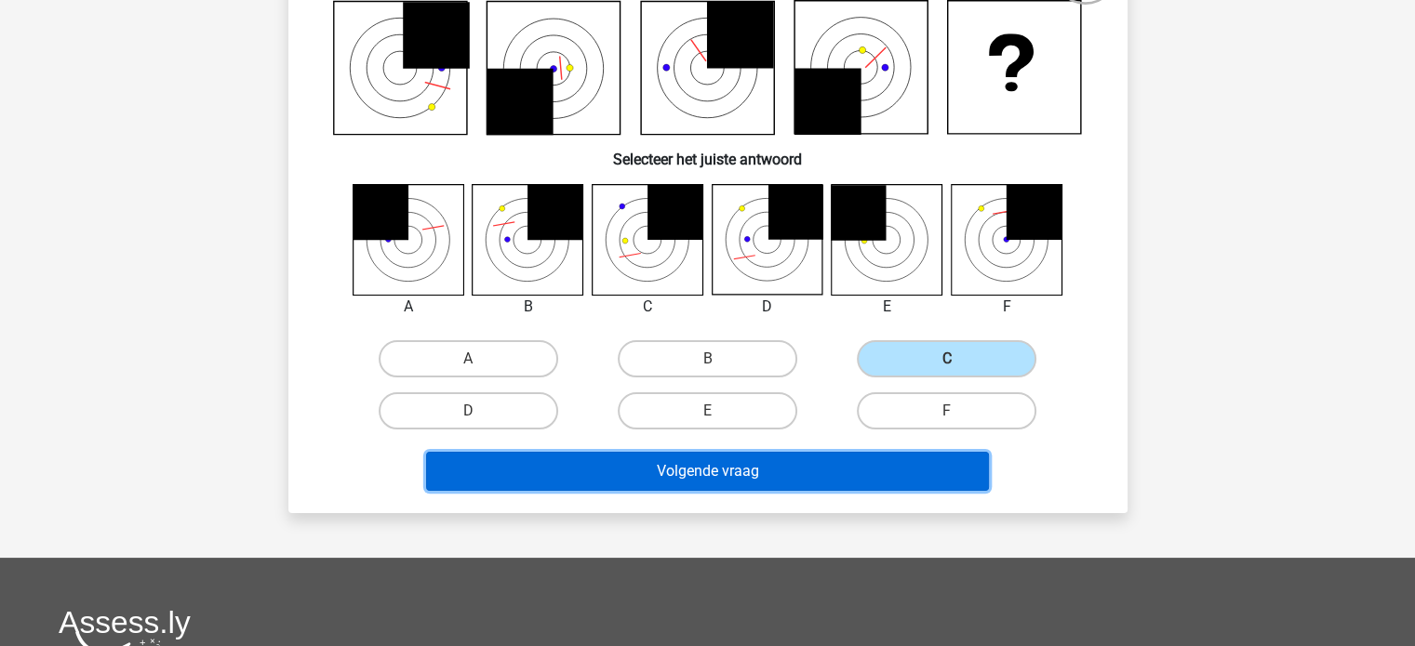
click at [724, 467] on button "Volgende vraag" at bounding box center [707, 471] width 563 height 39
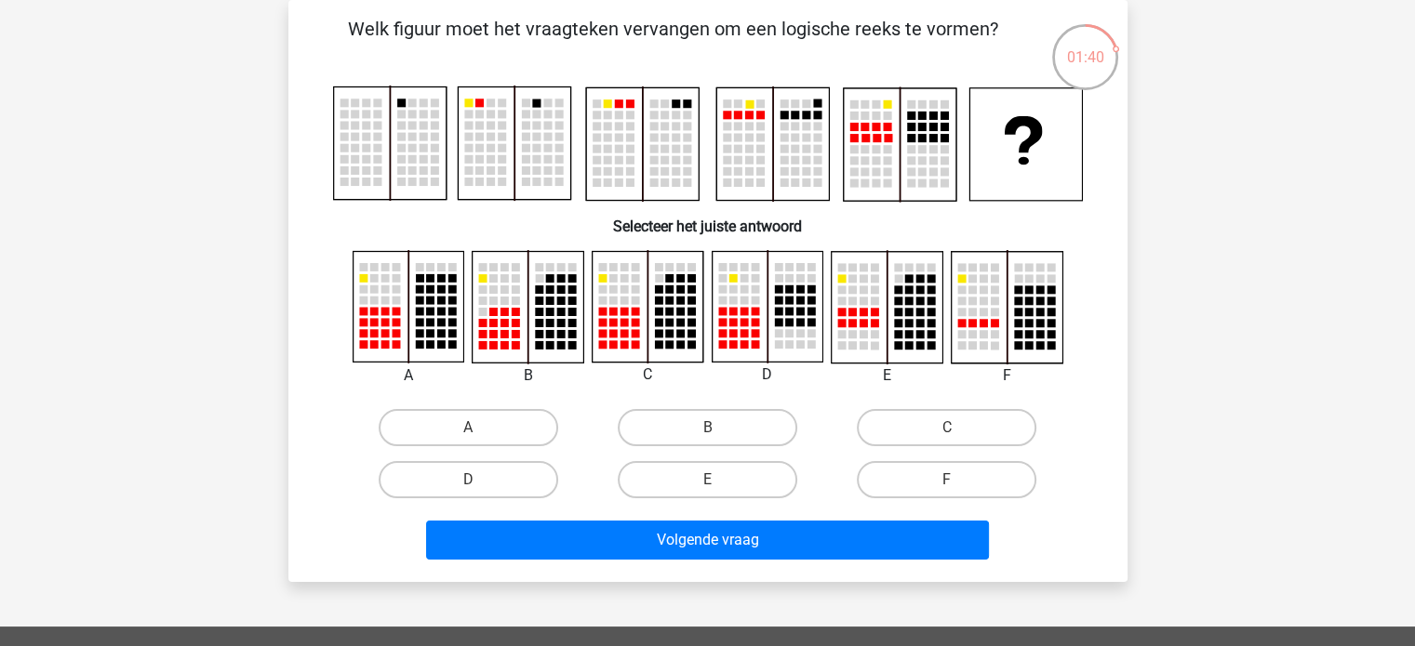
scroll to position [41, 0]
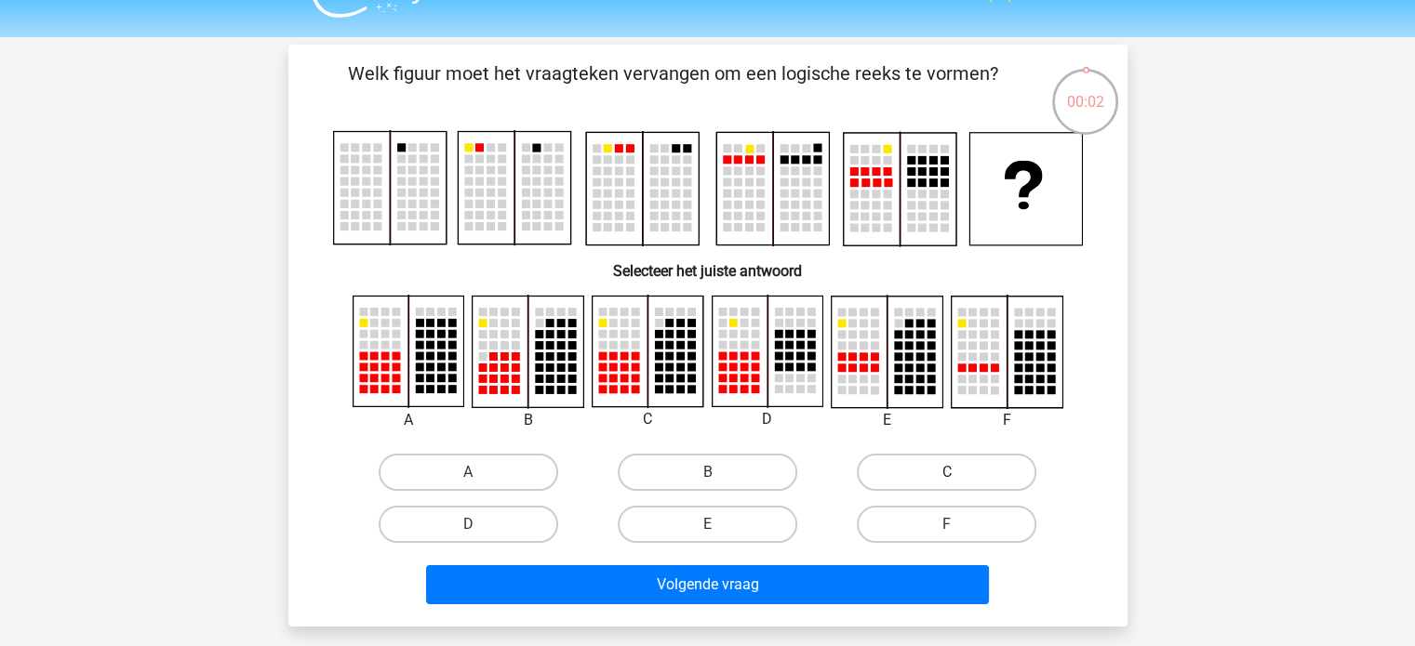
click at [932, 472] on label "C" at bounding box center [947, 472] width 180 height 37
click at [947, 472] on input "C" at bounding box center [953, 478] width 12 height 12
radio input "true"
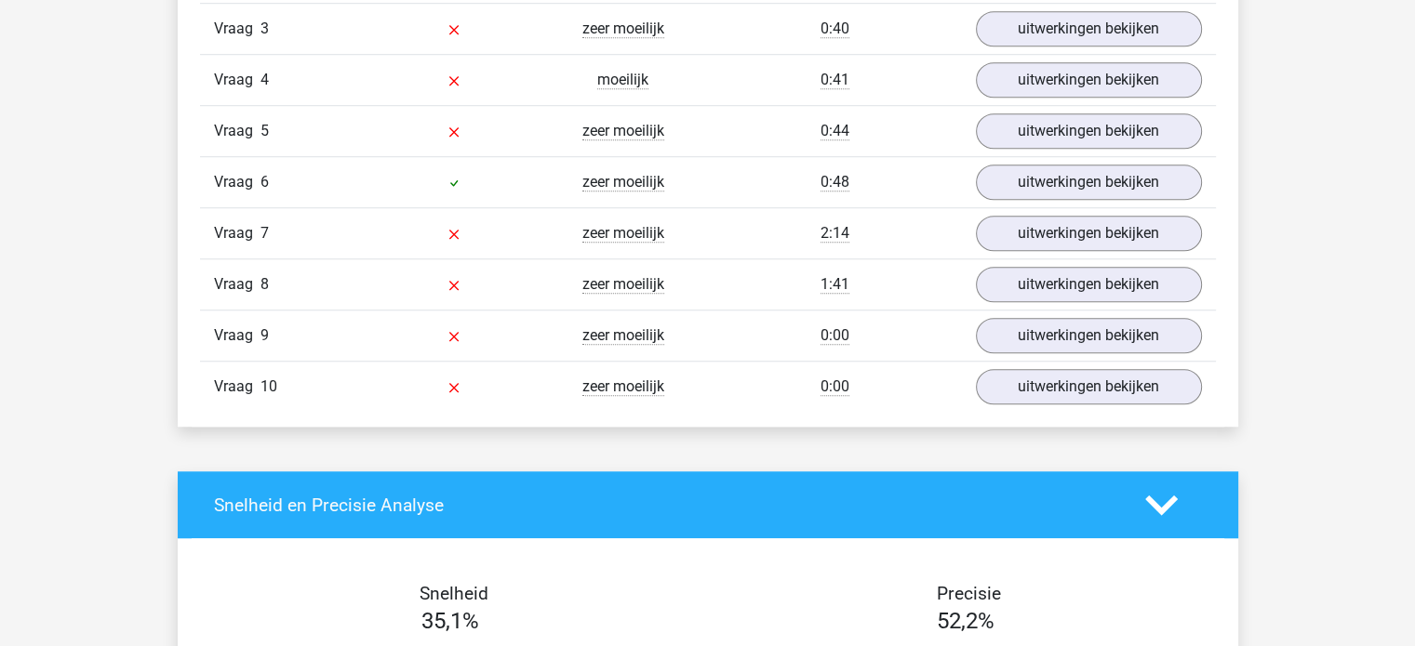
scroll to position [1377, 0]
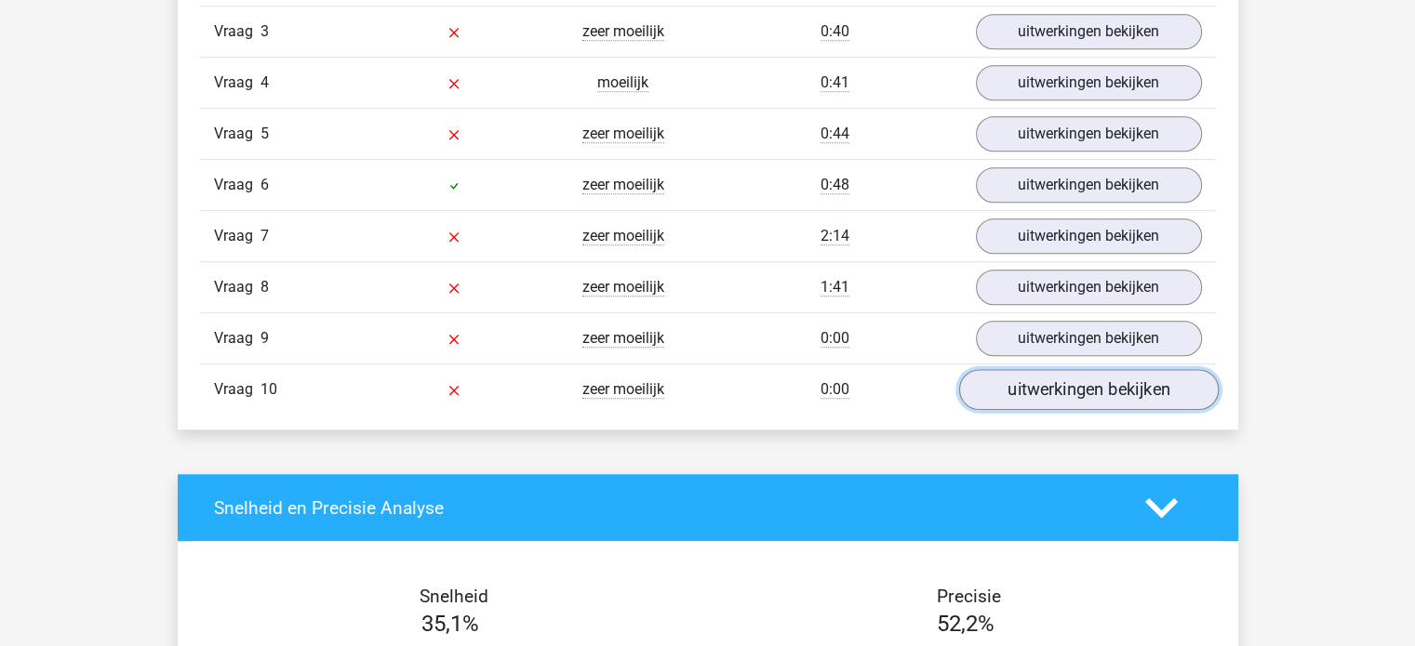
click at [1023, 390] on link "uitwerkingen bekijken" at bounding box center [1087, 390] width 259 height 41
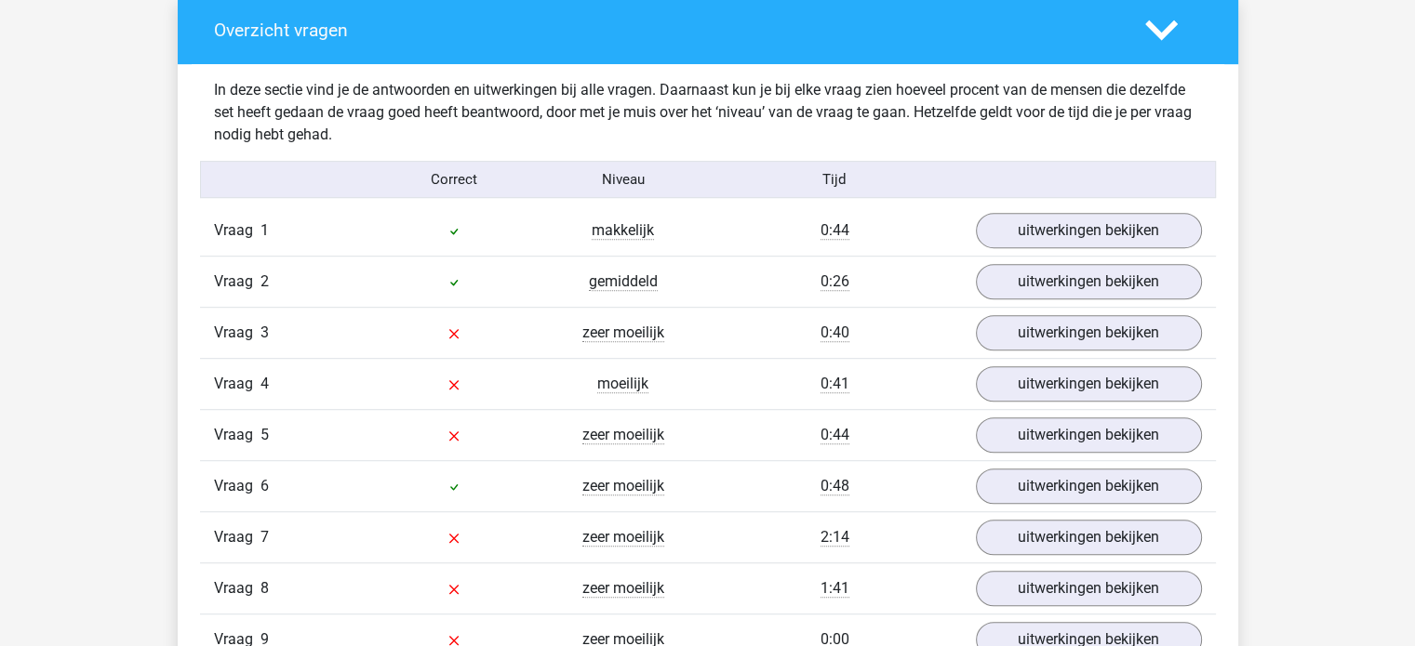
scroll to position [1083, 0]
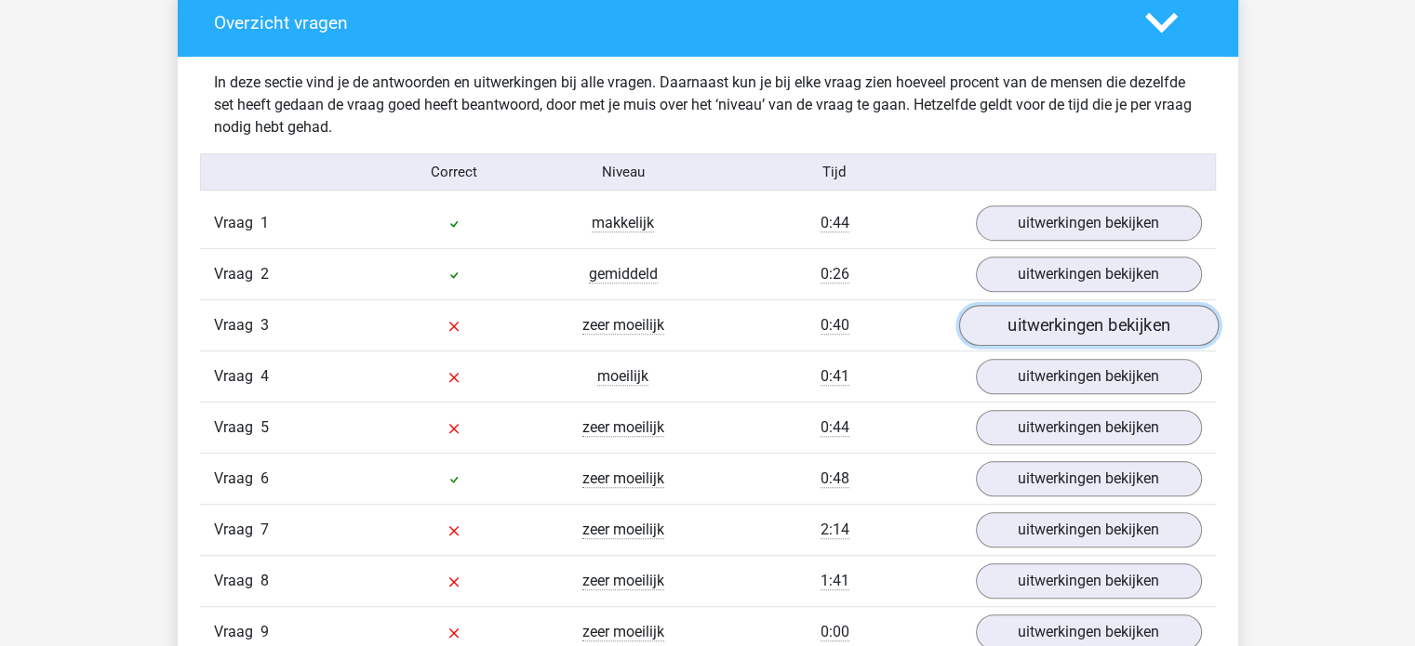
click at [1060, 326] on link "uitwerkingen bekijken" at bounding box center [1087, 326] width 259 height 41
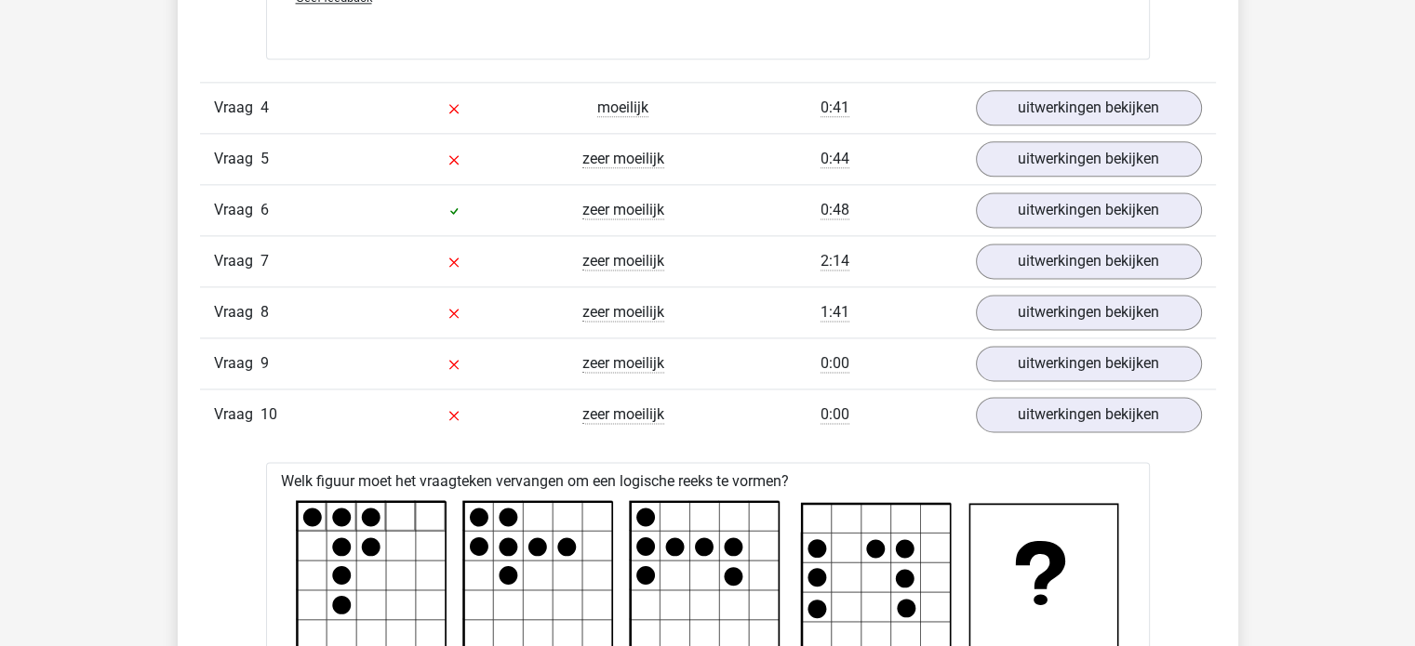
scroll to position [2463, 0]
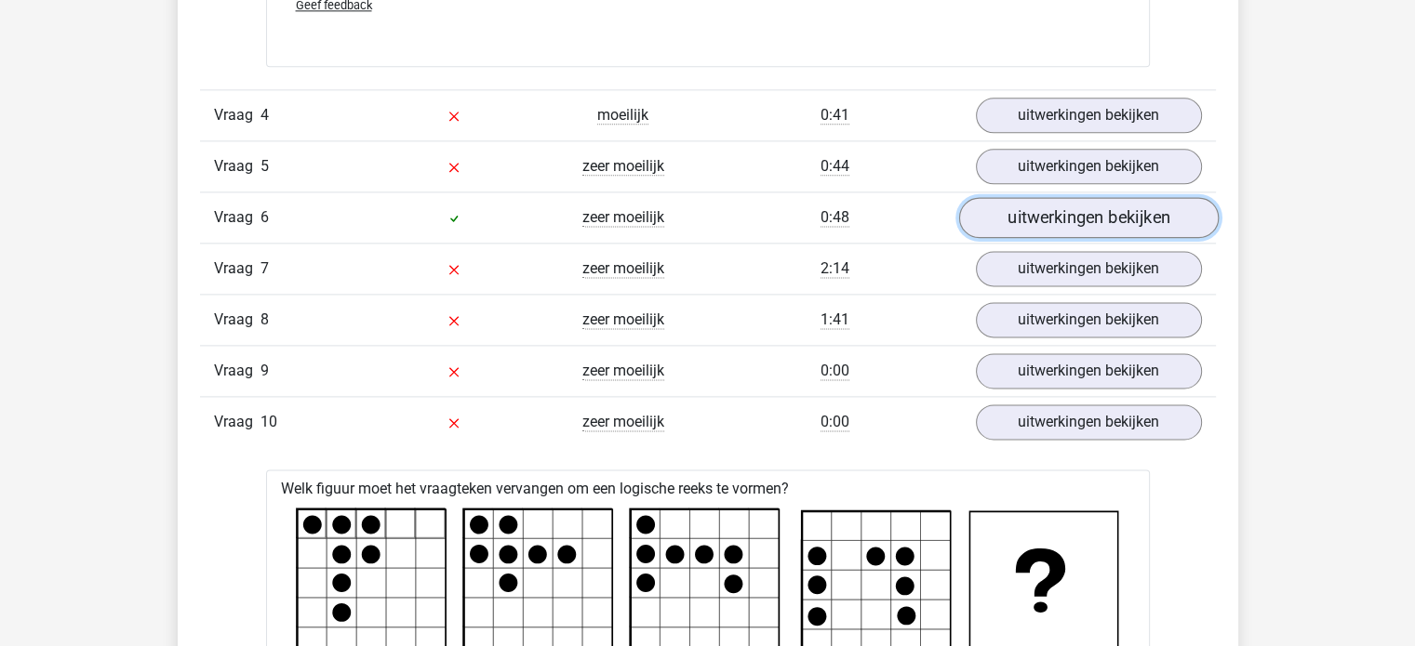
click at [1102, 221] on link "uitwerkingen bekijken" at bounding box center [1087, 217] width 259 height 41
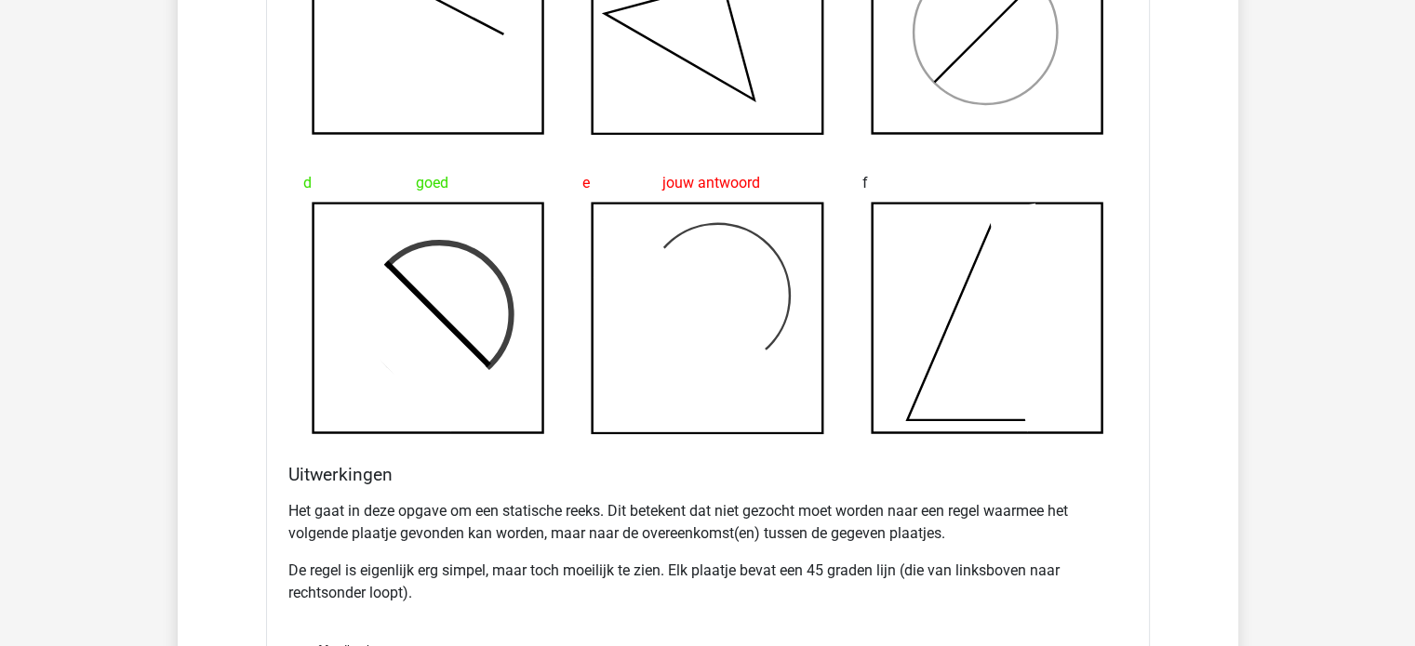
scroll to position [1804, 0]
